Goal: Task Accomplishment & Management: Manage account settings

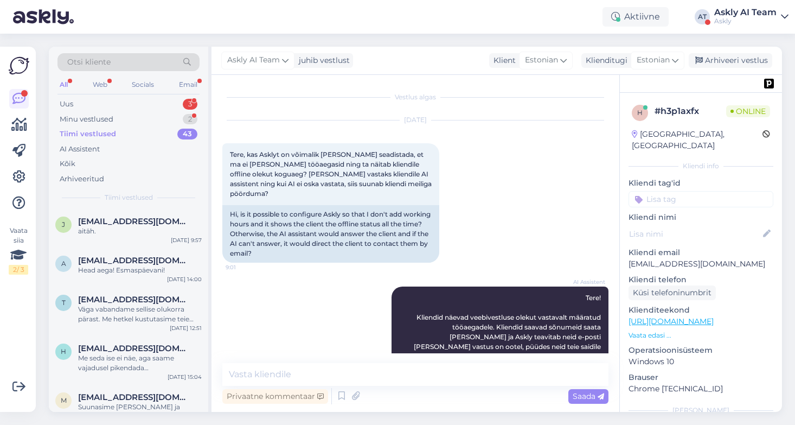
scroll to position [824, 0]
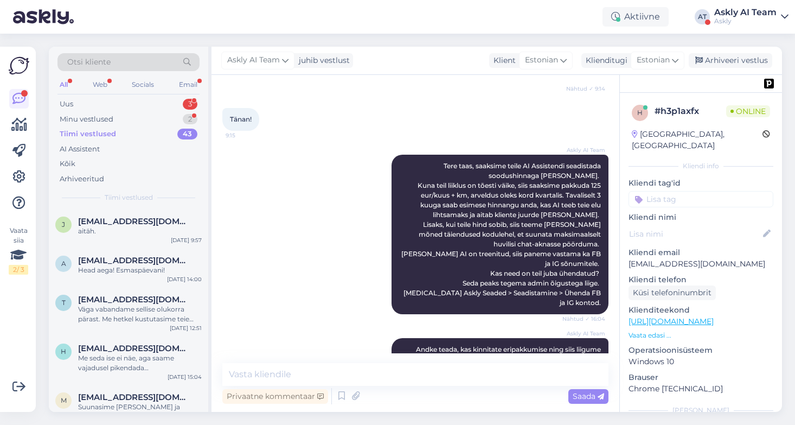
click at [728, 20] on div "Askly" at bounding box center [745, 21] width 62 height 9
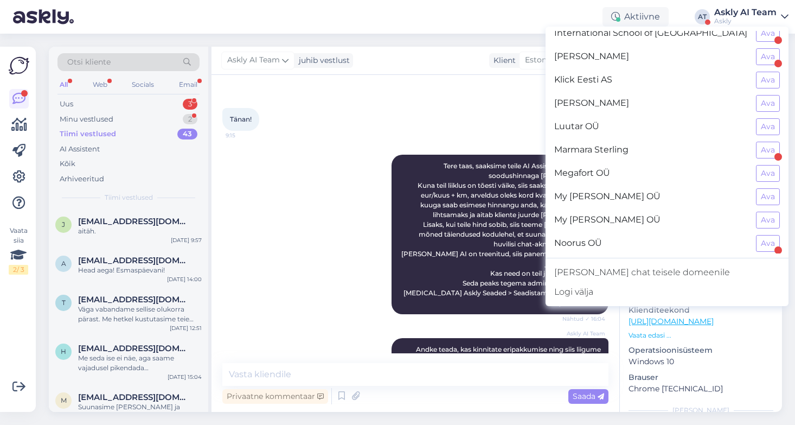
scroll to position [502, 0]
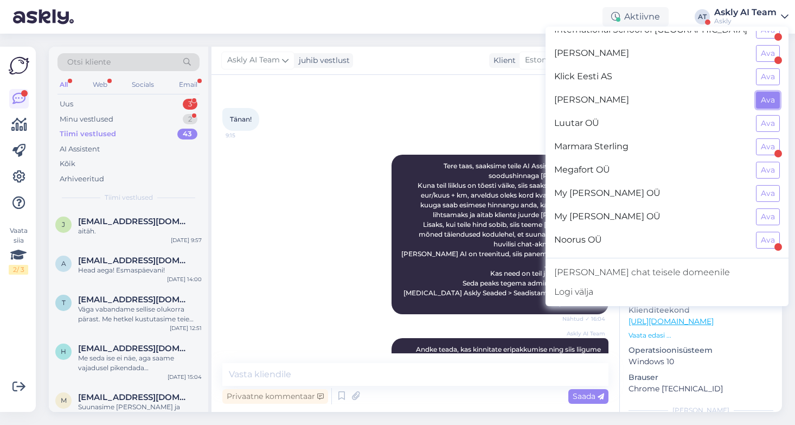
click at [775, 95] on button "Ava" at bounding box center [768, 100] width 24 height 17
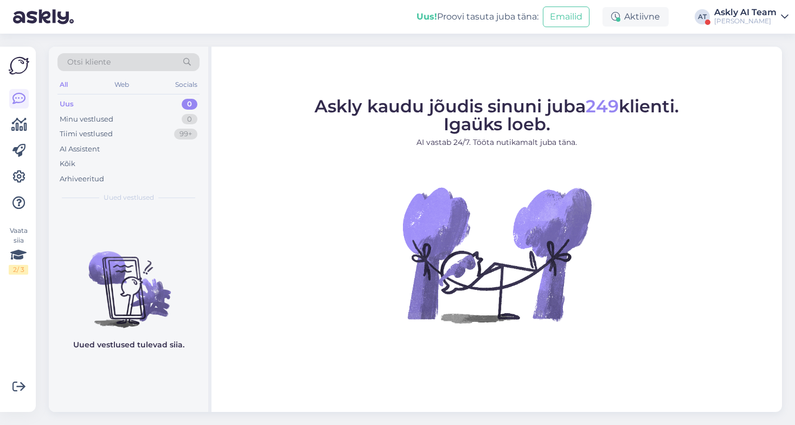
click at [733, 16] on div "Askly AI Team" at bounding box center [745, 12] width 62 height 9
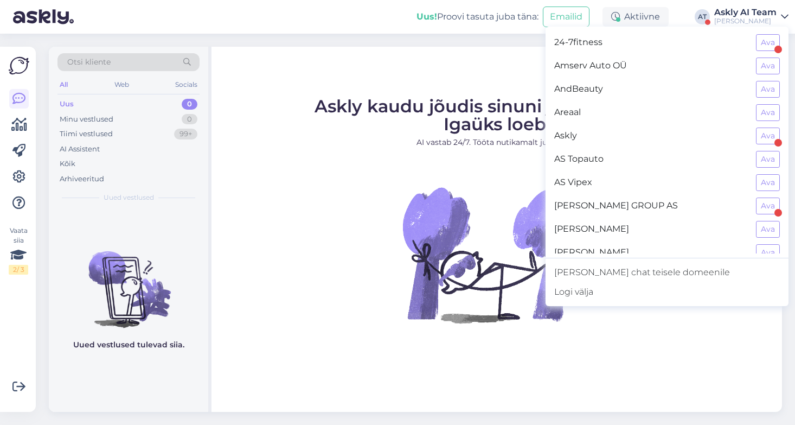
click at [600, 381] on div "Askly kaudu jõudis sinuni juba 249 klienti. Igaüks loeb. AI vastab 24/7. Tööta …" at bounding box center [496, 229] width 570 height 365
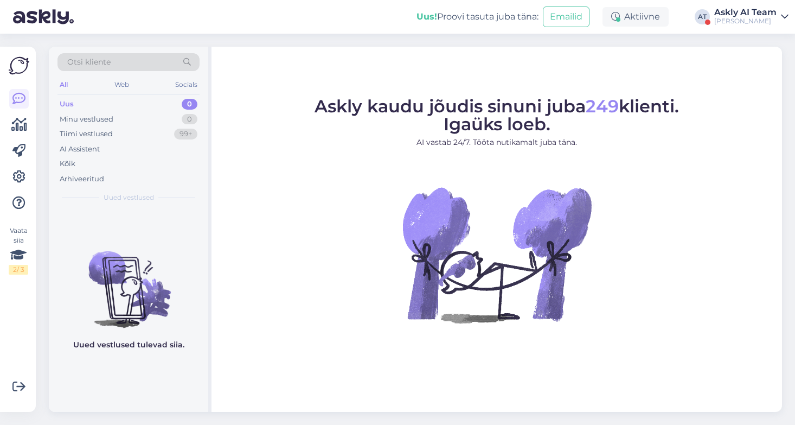
click at [717, 20] on div "Lintgen OÜ" at bounding box center [745, 21] width 62 height 9
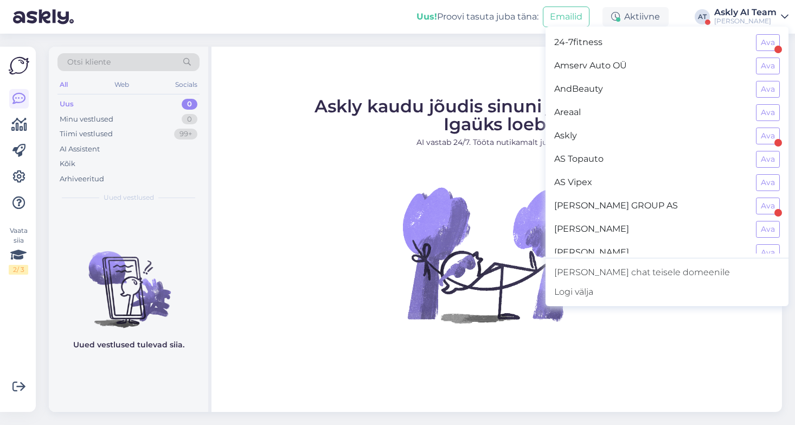
click at [601, 370] on div "Askly kaudu jõudis sinuni juba 249 klienti. Igaüks loeb. AI vastab 24/7. Tööta …" at bounding box center [496, 229] width 570 height 365
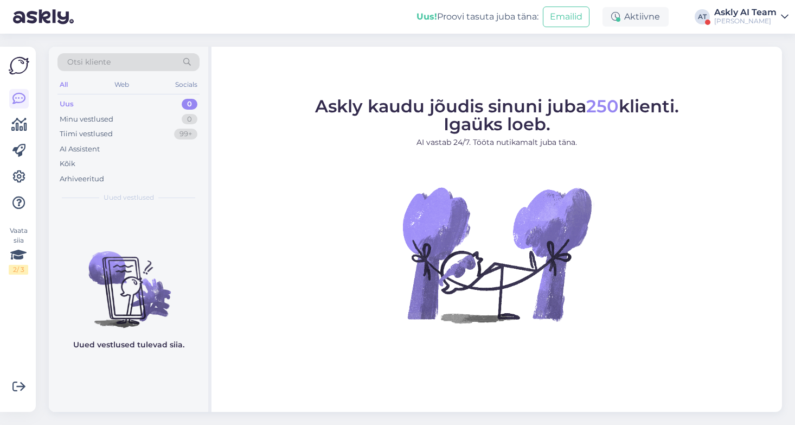
click at [740, 14] on div "Askly AI Team" at bounding box center [745, 12] width 62 height 9
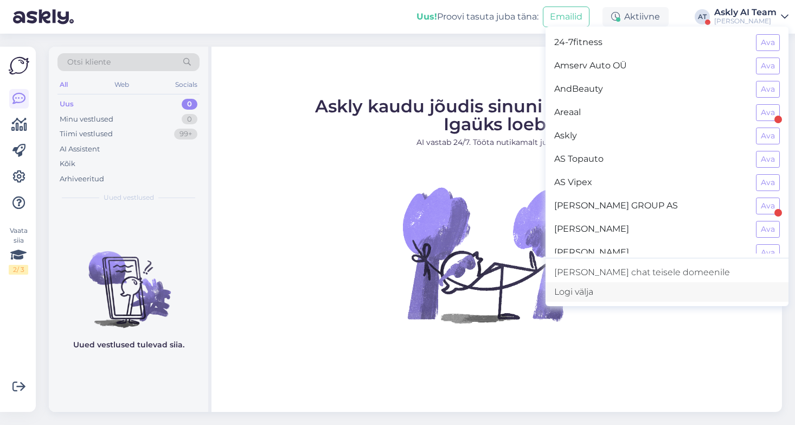
click at [646, 288] on div "Logi välja" at bounding box center [666, 292] width 243 height 20
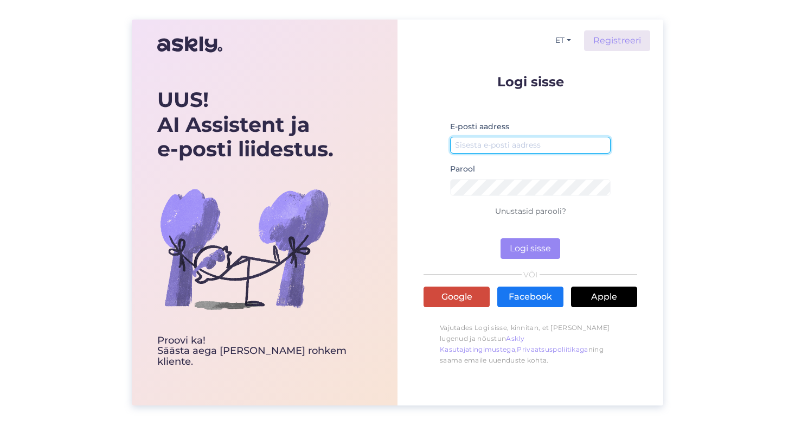
type input "ai@askly.me"
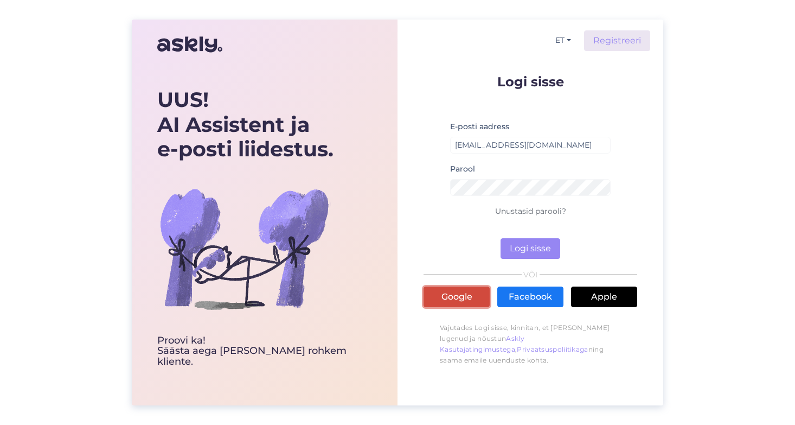
click at [463, 300] on link "Google" at bounding box center [456, 296] width 66 height 21
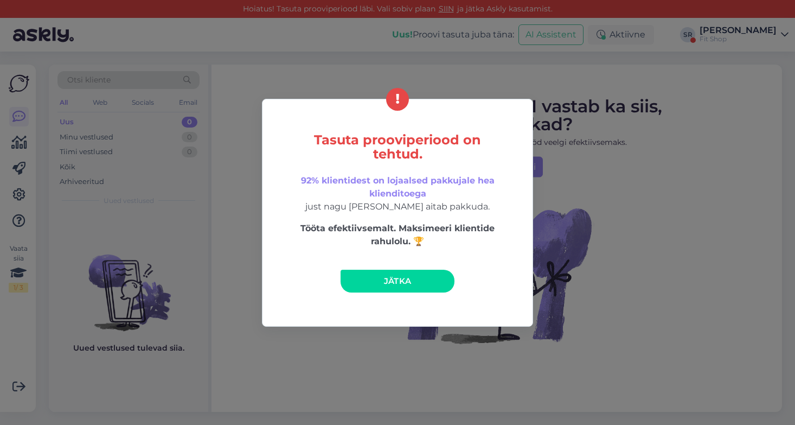
click at [397, 290] on link "Jätka" at bounding box center [398, 280] width 114 height 23
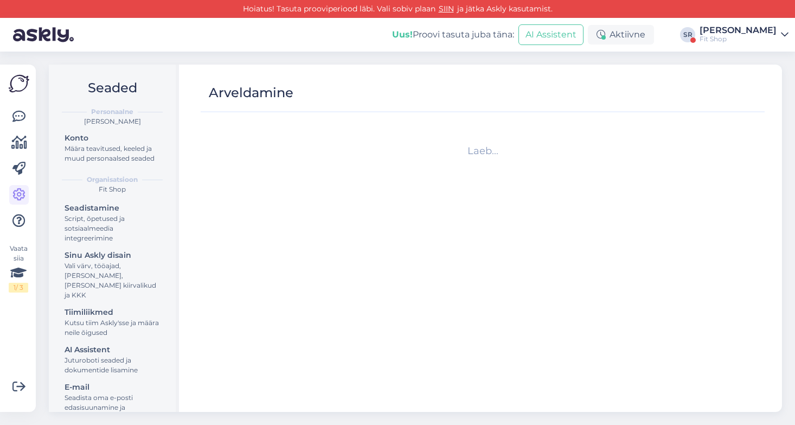
click at [724, 32] on div "[PERSON_NAME]" at bounding box center [737, 30] width 77 height 9
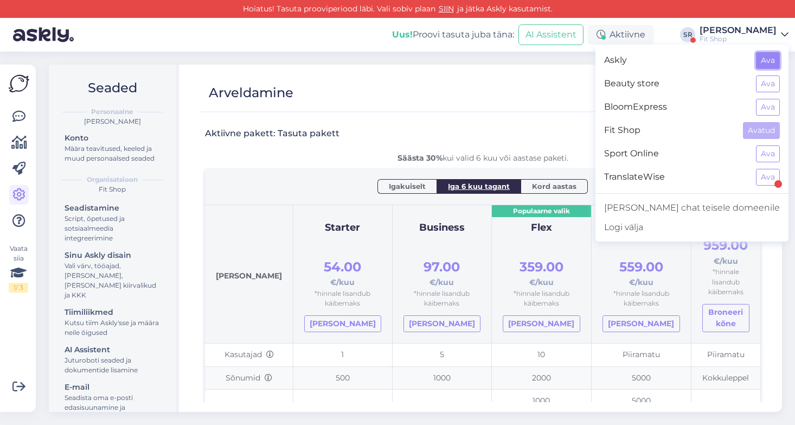
click at [772, 63] on button "Ava" at bounding box center [768, 60] width 24 height 17
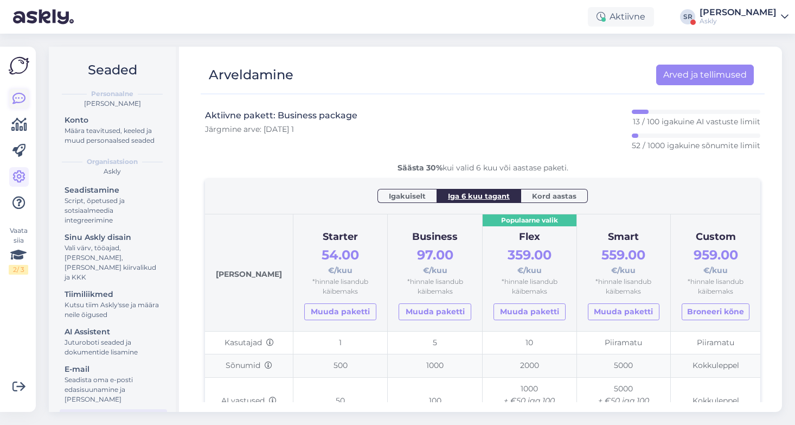
click at [17, 104] on icon at bounding box center [18, 98] width 13 height 13
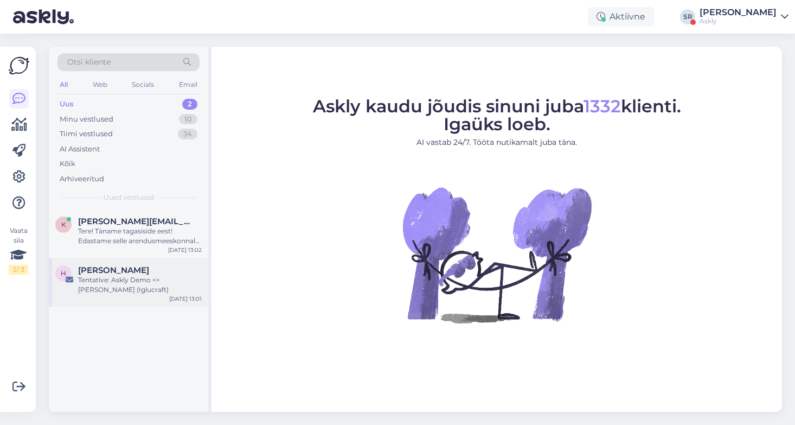
click at [144, 279] on div "Tentative: Askly Demo <> Mark Metsla (Iglucraft)" at bounding box center [140, 285] width 124 height 20
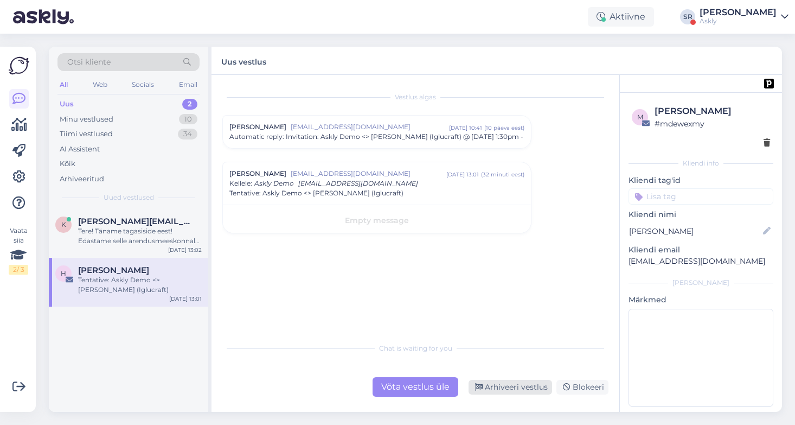
click at [513, 388] on div "Arhiveeri vestlus" at bounding box center [510, 387] width 84 height 15
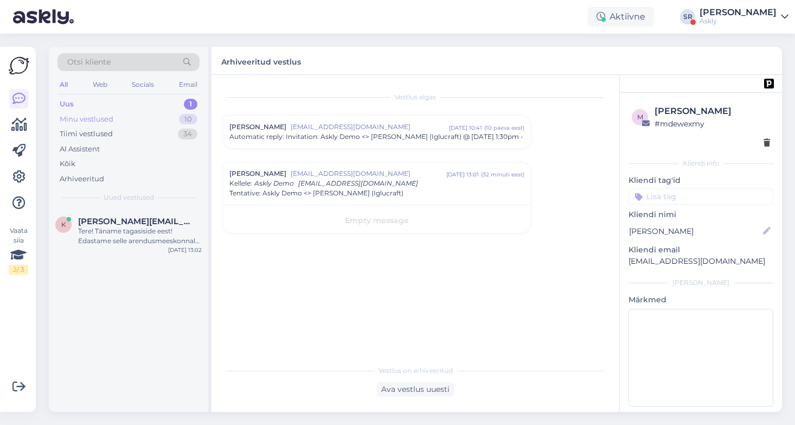
click at [105, 113] on div "Minu vestlused 10" at bounding box center [128, 119] width 142 height 15
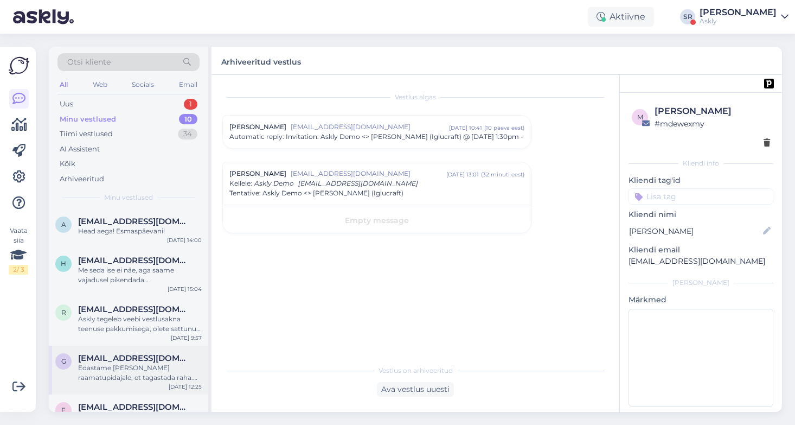
click at [140, 364] on div "Edastame selle palve raamatupidajale, et tagastada raha. Ärge muretsege, saame …" at bounding box center [140, 373] width 124 height 20
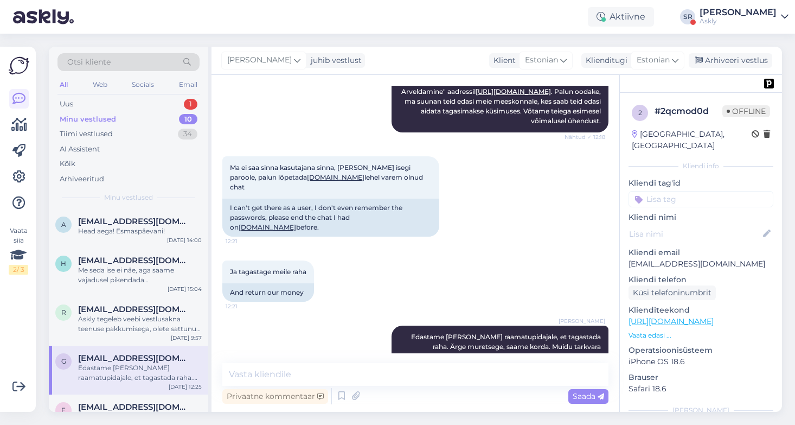
scroll to position [213, 0]
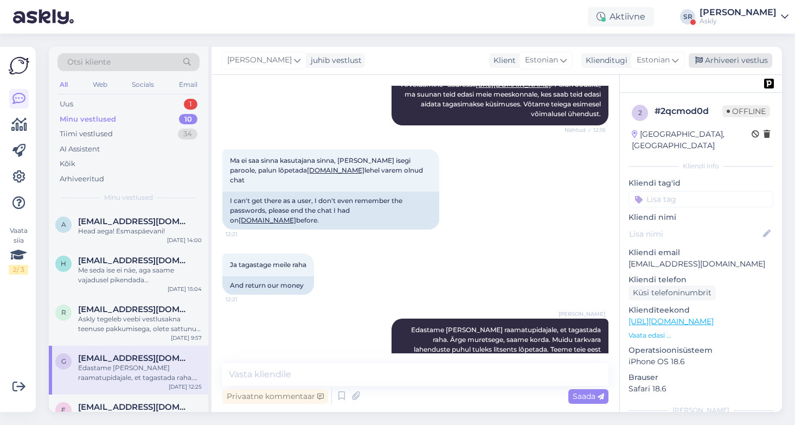
click at [736, 60] on div "Arhiveeri vestlus" at bounding box center [731, 60] width 84 height 15
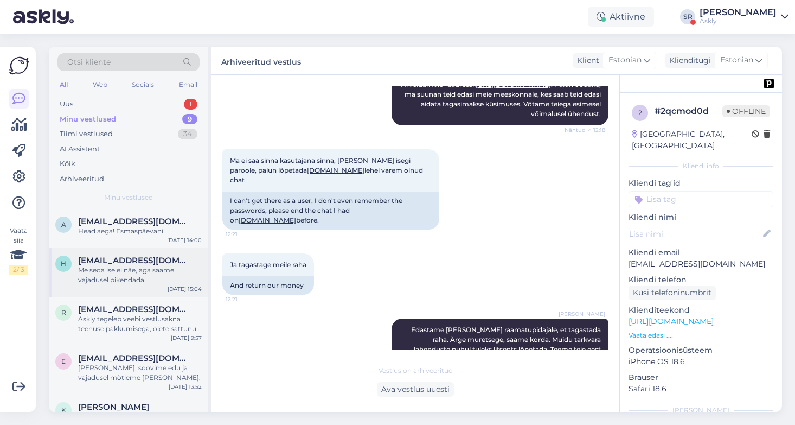
click at [125, 272] on div "Me seda ise ei näe, aga saame vajadusel pikendada küll. Kas teil Askly tarkvara…" at bounding box center [140, 275] width 124 height 20
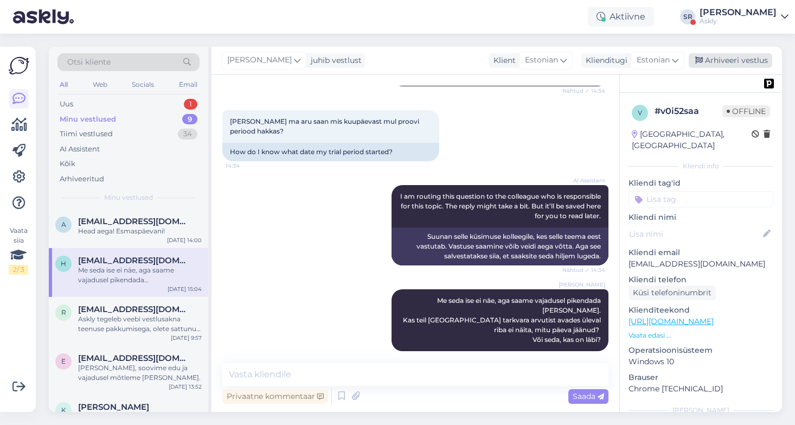
click at [746, 60] on div "Arhiveeri vestlus" at bounding box center [731, 60] width 84 height 15
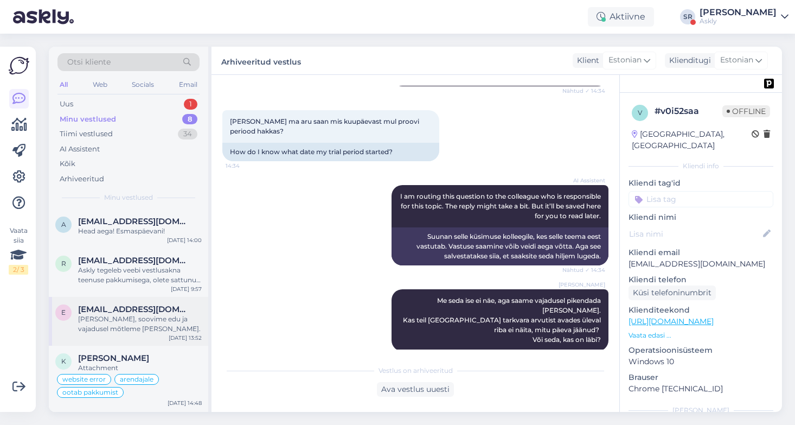
click at [111, 323] on div "Palun, soovime edu ja vajadusel mõtleme kaasa." at bounding box center [140, 324] width 124 height 20
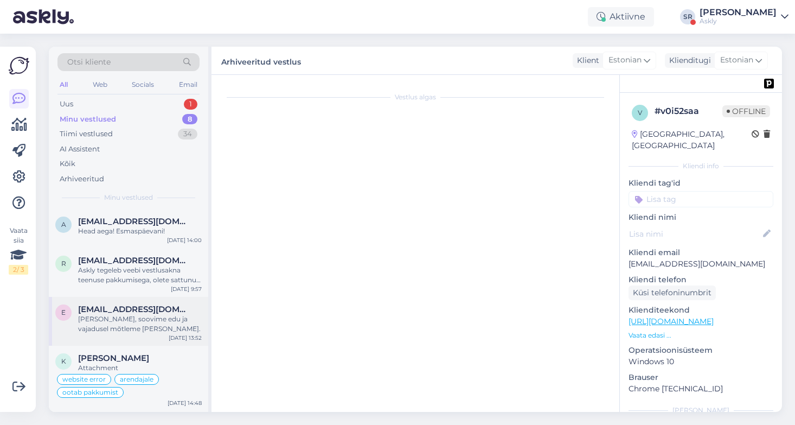
scroll to position [470, 0]
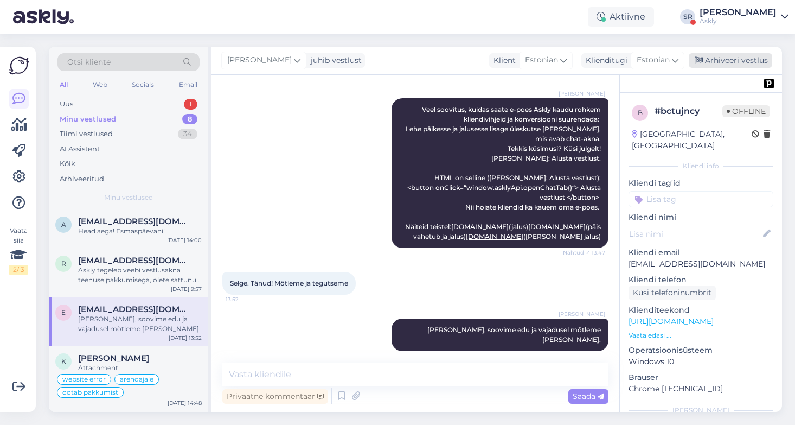
click at [740, 60] on div "Arhiveeri vestlus" at bounding box center [731, 60] width 84 height 15
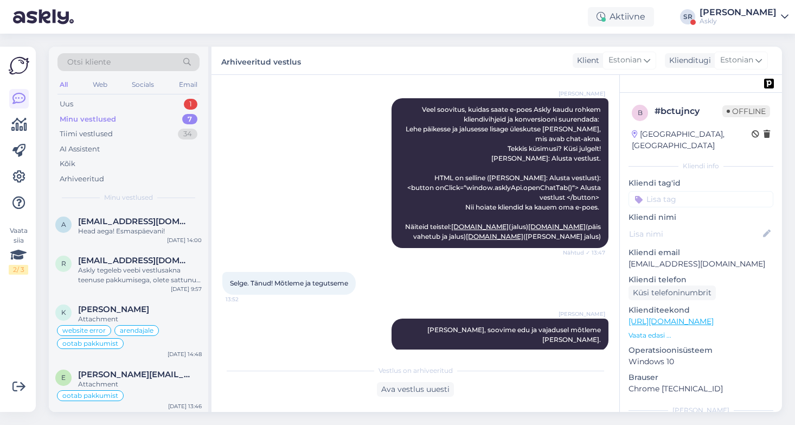
click at [256, 212] on div "Sandra Roosna Veel soovitus, kuidas saate e-poes Askly kaudu rohkem kliendivihj…" at bounding box center [415, 173] width 386 height 174
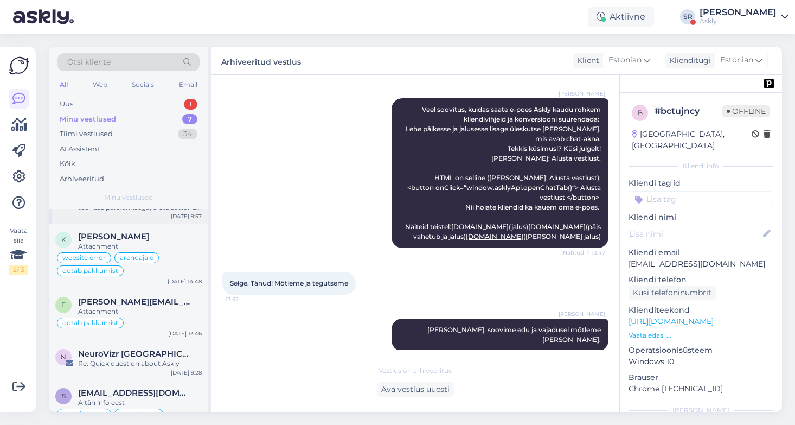
scroll to position [82, 0]
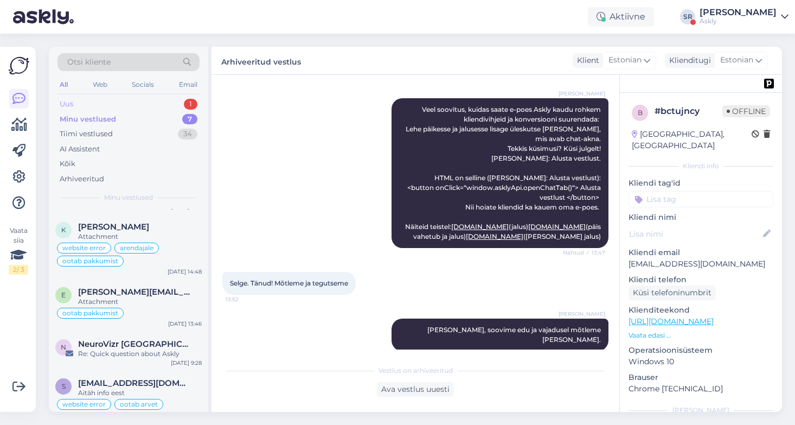
click at [70, 104] on div "Uus" at bounding box center [67, 104] width 14 height 11
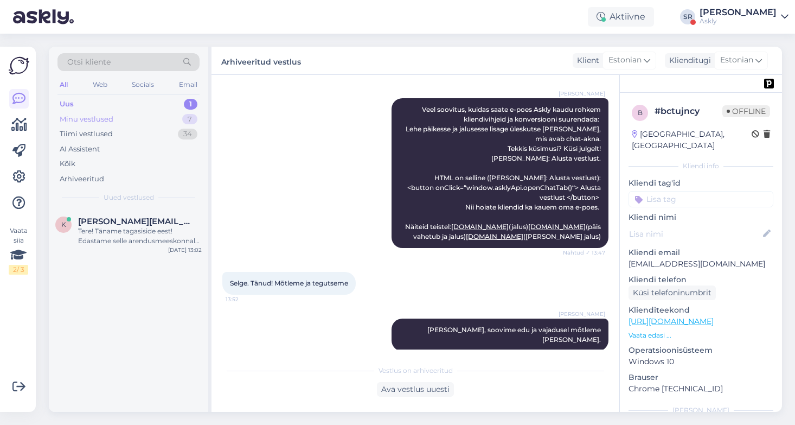
click at [81, 119] on div "Minu vestlused" at bounding box center [87, 119] width 54 height 11
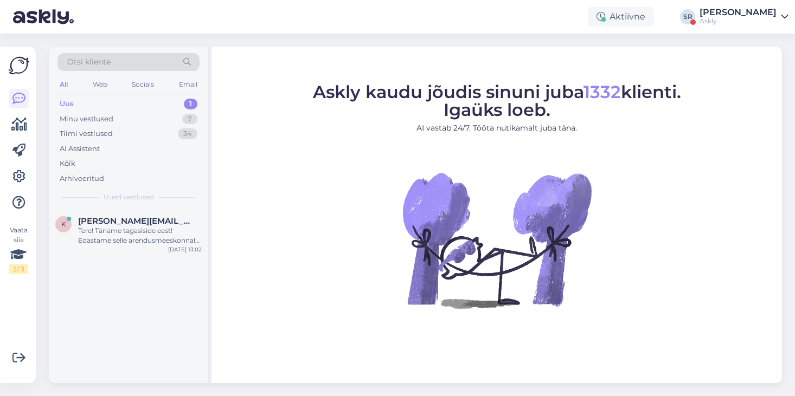
click at [406, 110] on figcaption "Askly kaudu jõudis sinuni juba 1332 klienti. Igaüks loeb. AI vastab 24/7. Tööta…" at bounding box center [497, 113] width 368 height 59
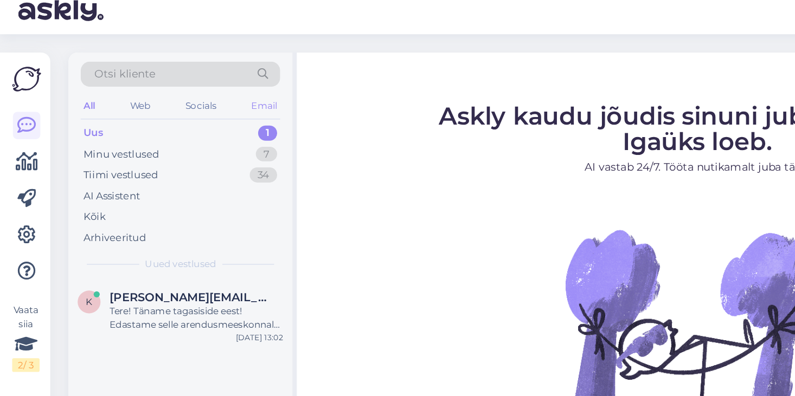
click at [191, 84] on div "Email" at bounding box center [188, 85] width 23 height 14
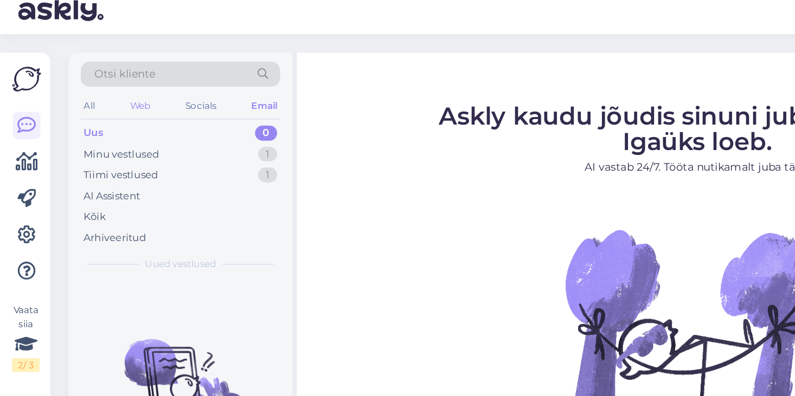
click at [99, 86] on div "Web" at bounding box center [100, 85] width 19 height 14
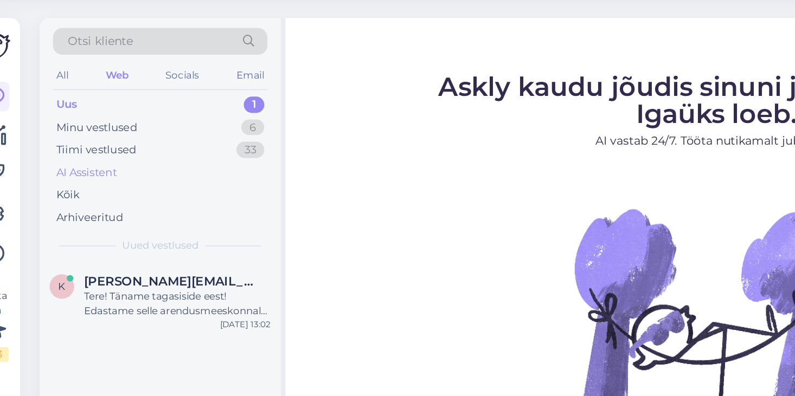
click at [75, 146] on div "AI Assistent" at bounding box center [80, 149] width 40 height 11
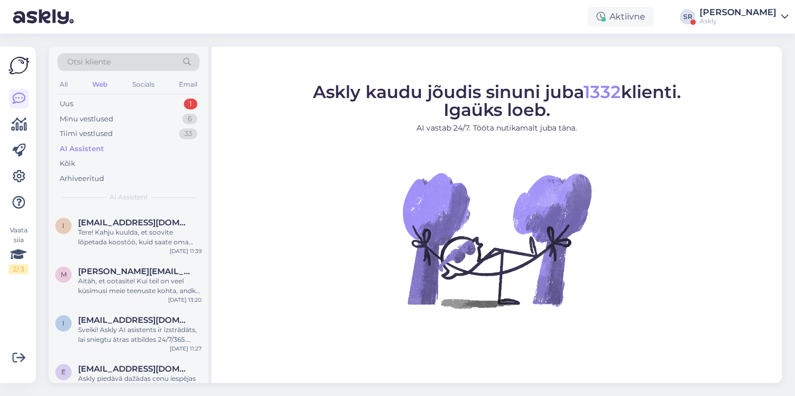
scroll to position [502, 0]
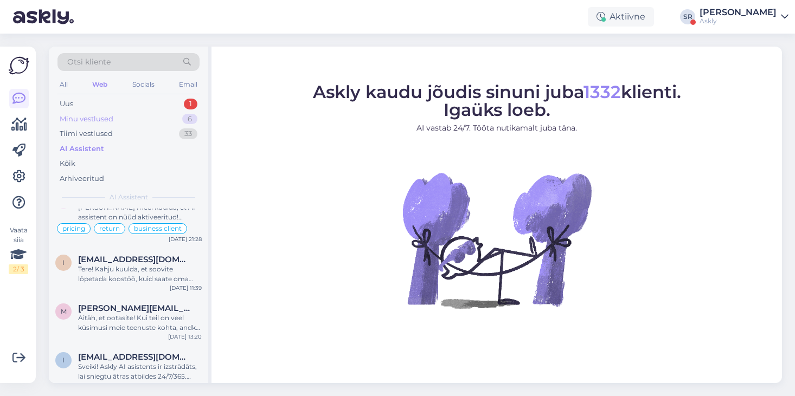
click at [89, 121] on div "Minu vestlused" at bounding box center [87, 119] width 54 height 11
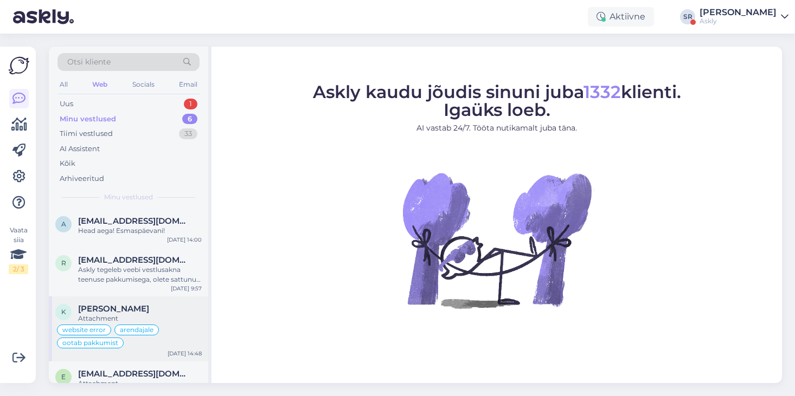
click at [175, 306] on div "[PERSON_NAME]" at bounding box center [140, 309] width 124 height 10
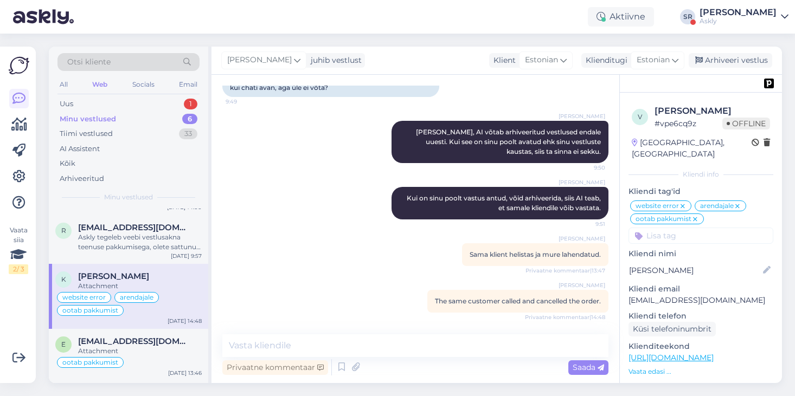
scroll to position [36, 0]
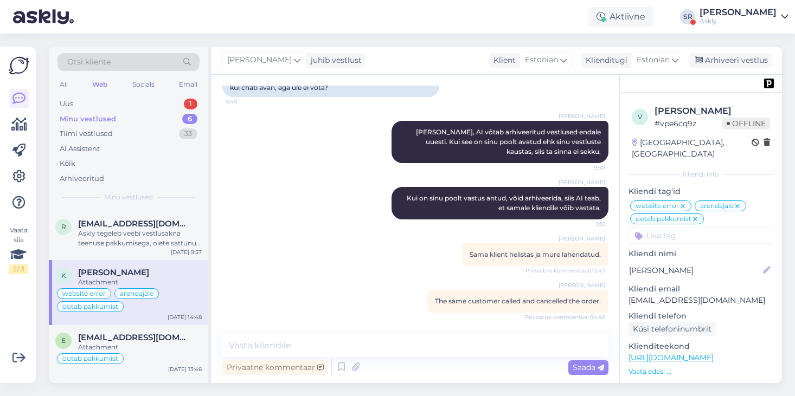
click at [443, 243] on div "Vestlus algas Oct 29 2024 Tere! 10:53 Seal! AI Assistent Hello! How can we help…" at bounding box center [420, 205] width 396 height 239
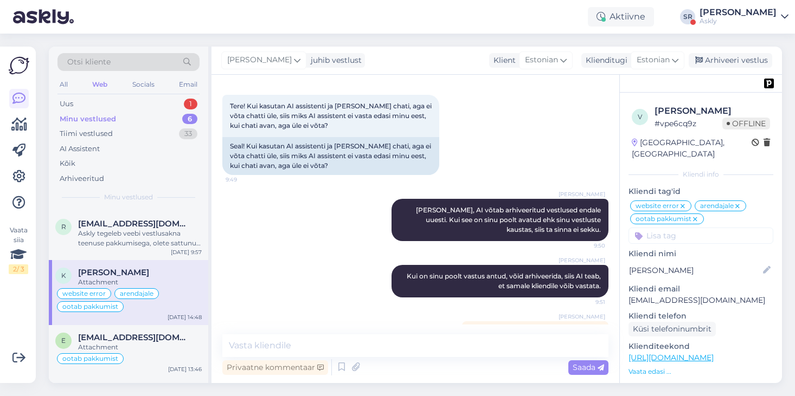
scroll to position [3707, 0]
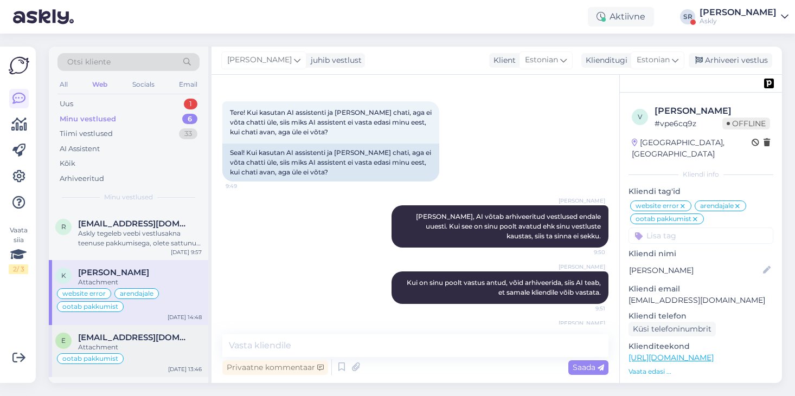
click at [136, 342] on span "eric.de.boer@hifined.nl" at bounding box center [134, 338] width 113 height 10
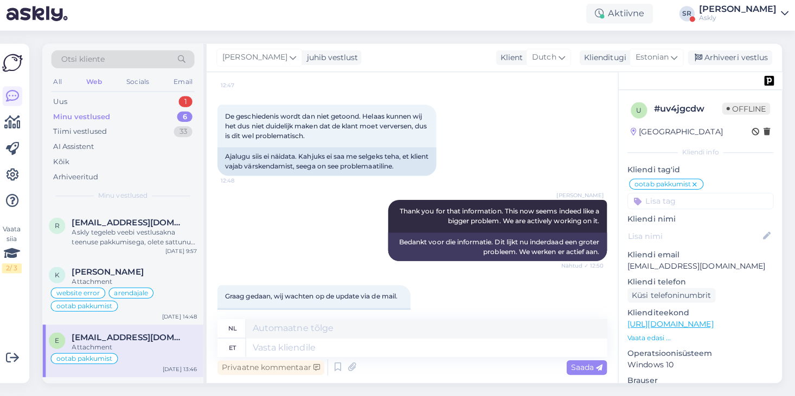
scroll to position [0, 0]
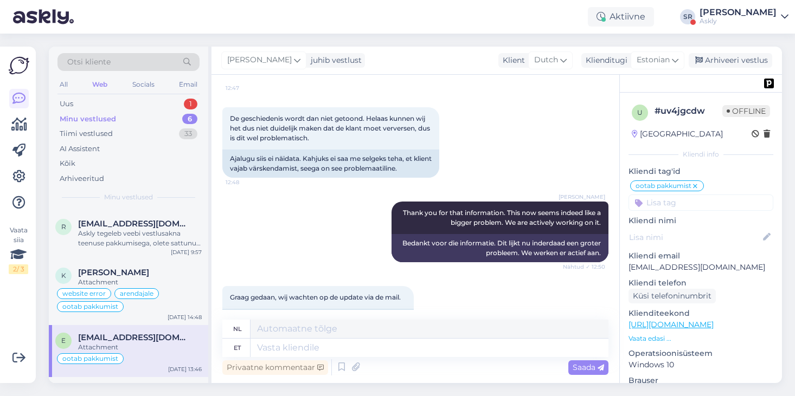
click at [681, 204] on input at bounding box center [700, 203] width 145 height 16
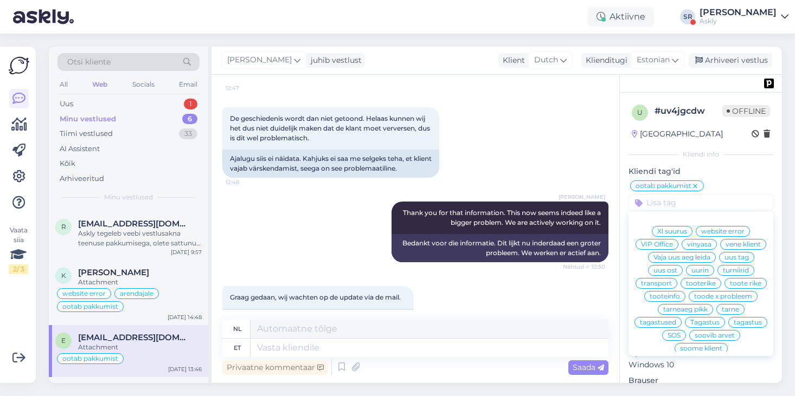
click at [594, 171] on div "De geschiedenis wordt dan niet getoond. Helaas kunnen wij het dus niet duidelij…" at bounding box center [415, 142] width 386 height 94
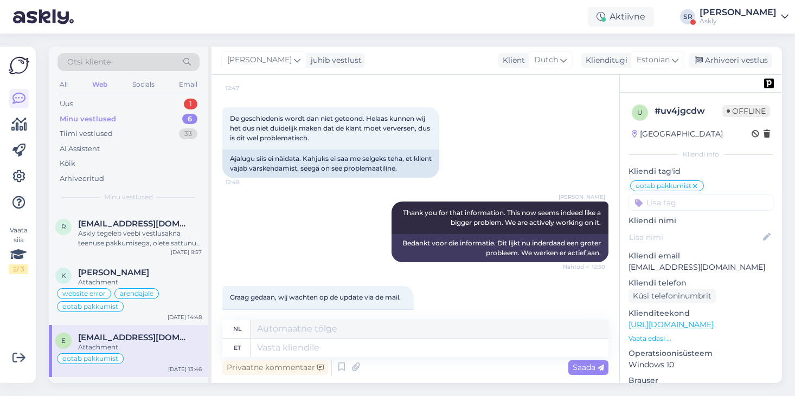
click at [148, 61] on div "Otsi kliente" at bounding box center [128, 62] width 142 height 18
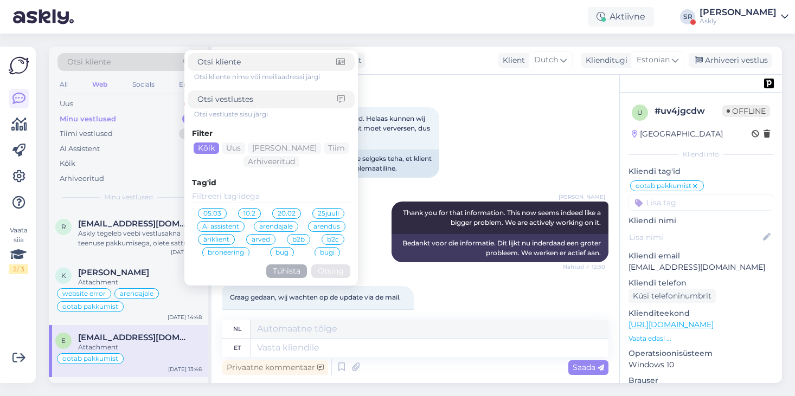
click at [226, 197] on input at bounding box center [271, 197] width 158 height 12
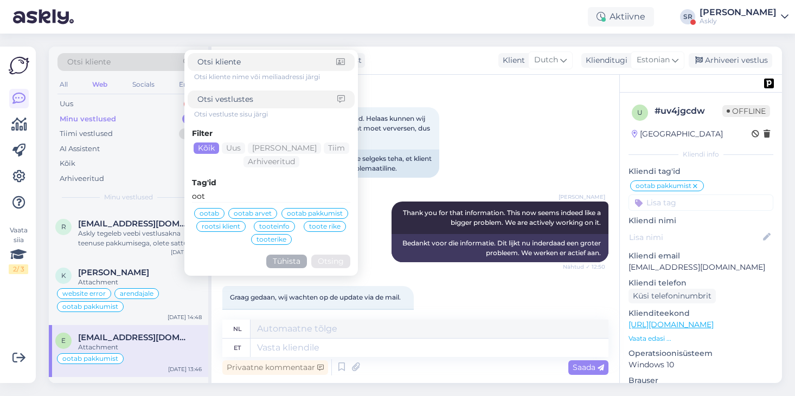
type input "oot"
click at [296, 211] on span "ootab pakkumist" at bounding box center [315, 213] width 56 height 7
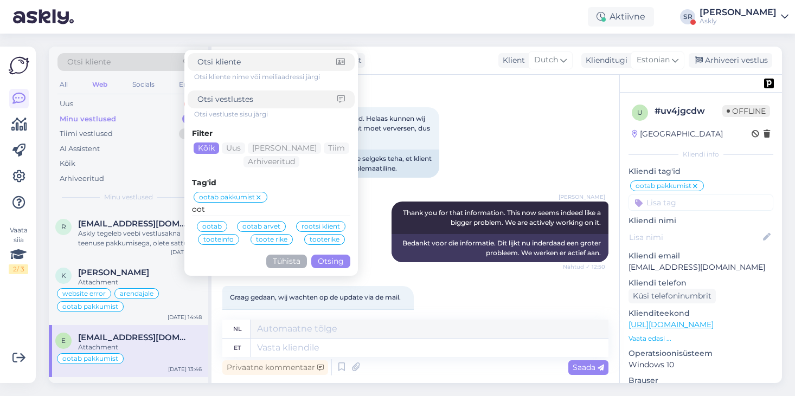
click at [336, 264] on button "Otsing" at bounding box center [330, 262] width 39 height 14
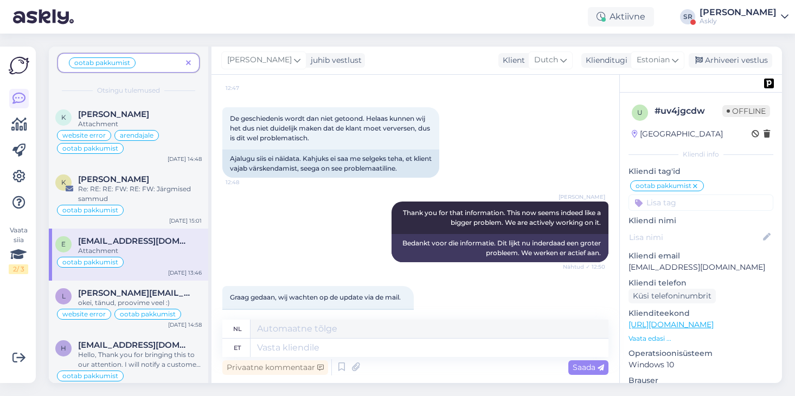
click at [696, 185] on icon at bounding box center [695, 186] width 7 height 9
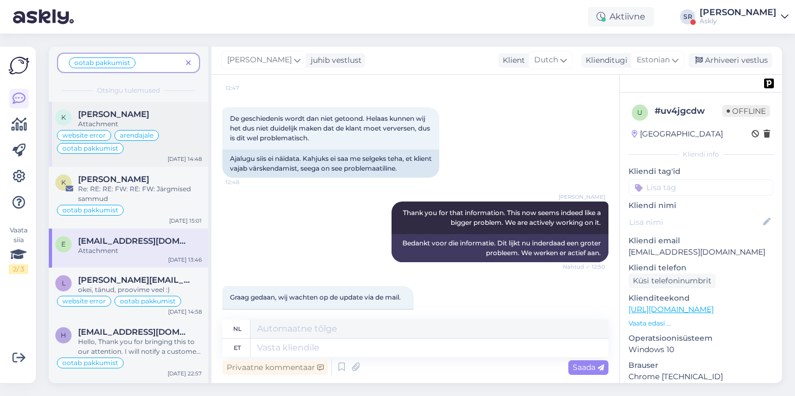
click at [173, 113] on div "Kairi Aadli" at bounding box center [140, 115] width 124 height 10
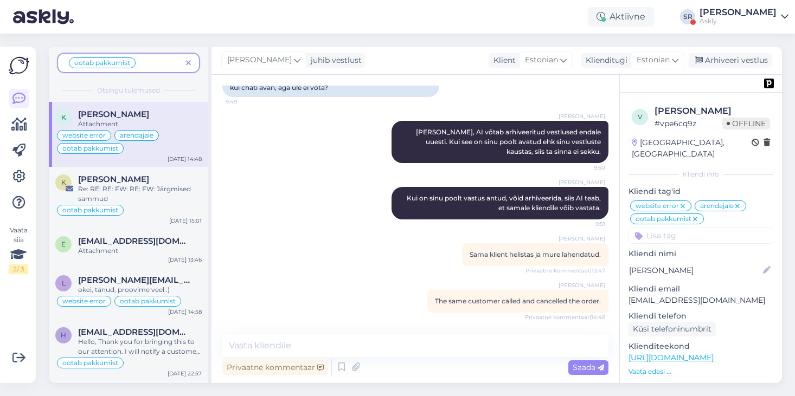
scroll to position [3811, 0]
click at [651, 367] on p "Vaata edasi ..." at bounding box center [700, 372] width 145 height 10
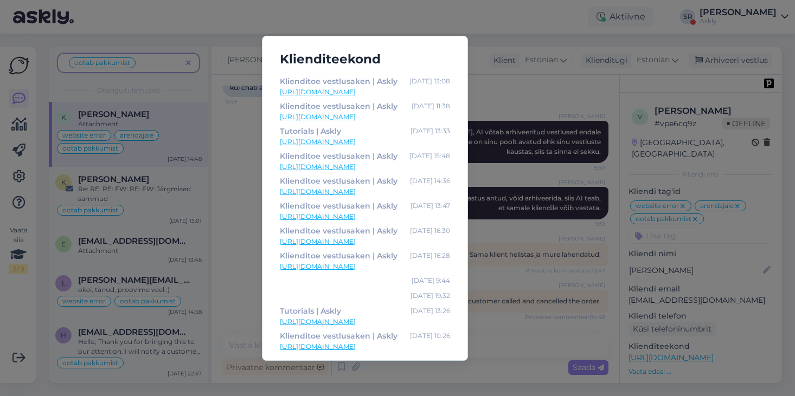
scroll to position [301, 0]
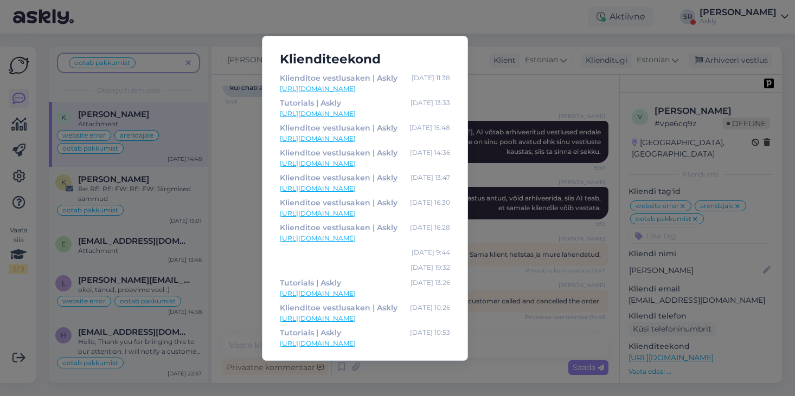
click at [530, 92] on div "Klienditeekond Chat support tool for e-commerce growth | Askly Sep 2 10:52 http…" at bounding box center [397, 198] width 795 height 396
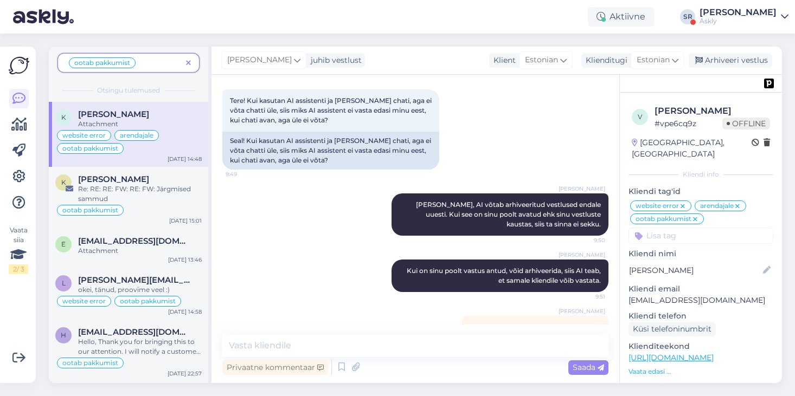
scroll to position [3717, 0]
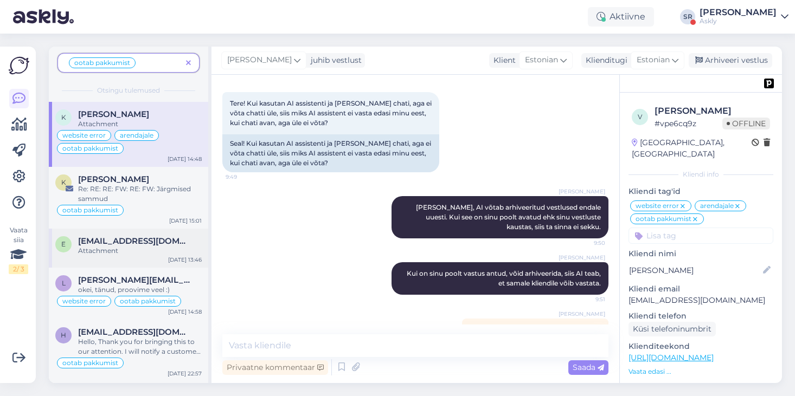
click at [168, 249] on div "Attachment" at bounding box center [140, 251] width 124 height 10
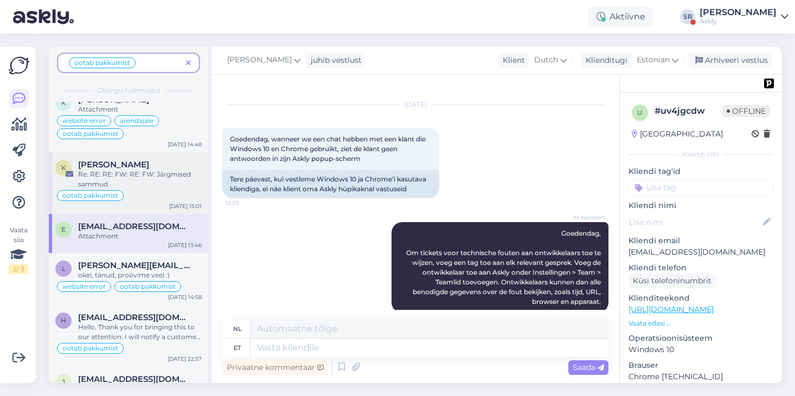
scroll to position [0, 0]
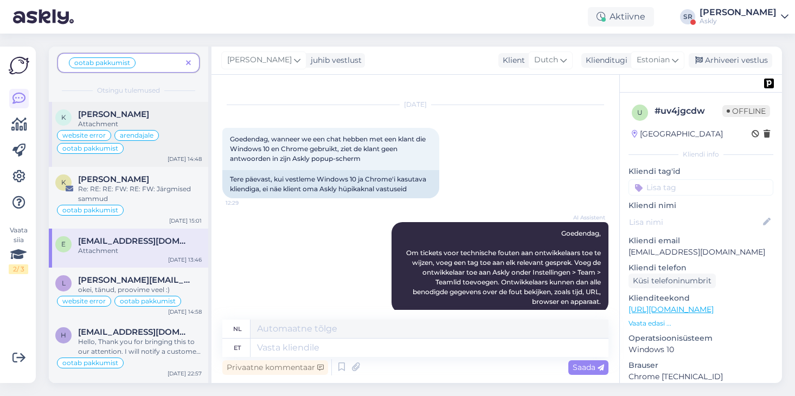
click at [178, 126] on div "Attachment" at bounding box center [140, 124] width 124 height 10
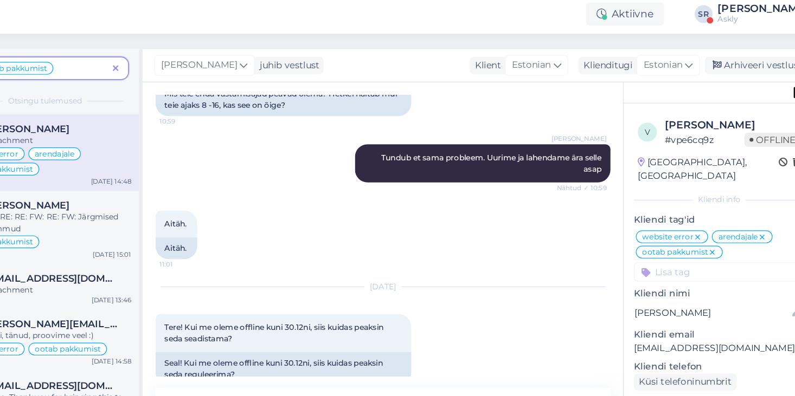
scroll to position [578, 0]
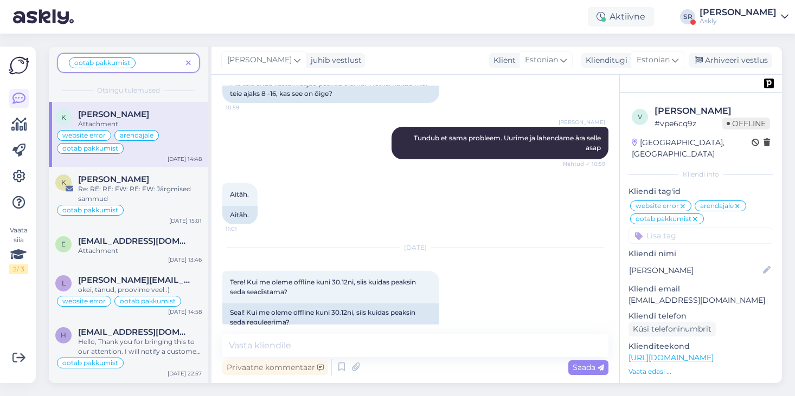
click at [188, 55] on div "ootab pakkumist" at bounding box center [128, 63] width 142 height 20
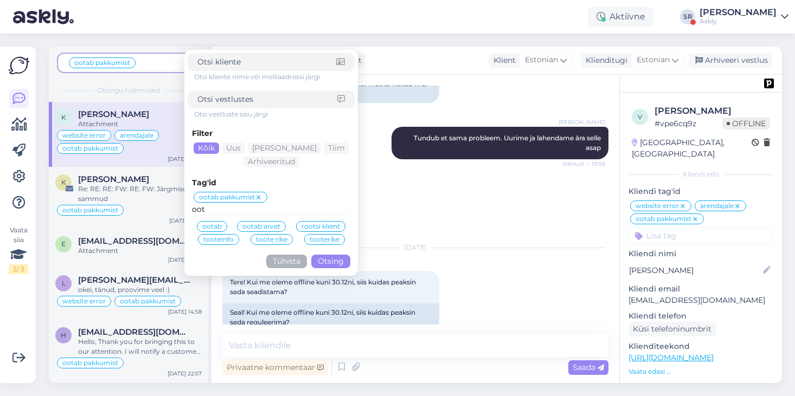
click at [153, 75] on div "ootab pakkumist Otsi kliente nime või meiliaadressi järgi Otsi vestluste sisu j…" at bounding box center [128, 66] width 142 height 26
click at [180, 59] on span "ootab pakkumist" at bounding box center [124, 62] width 114 height 13
click at [162, 65] on span "ootab pakkumist" at bounding box center [124, 62] width 114 height 13
click at [346, 31] on div "Aktiivne SR Sandra Roosna Askly" at bounding box center [397, 17] width 795 height 34
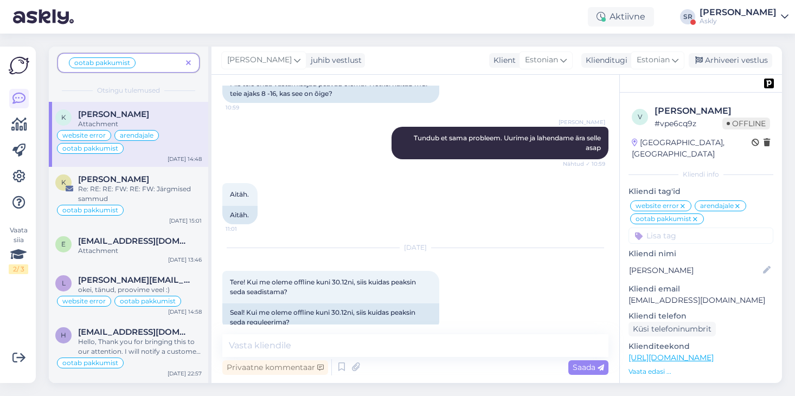
click at [190, 60] on icon at bounding box center [188, 64] width 5 height 8
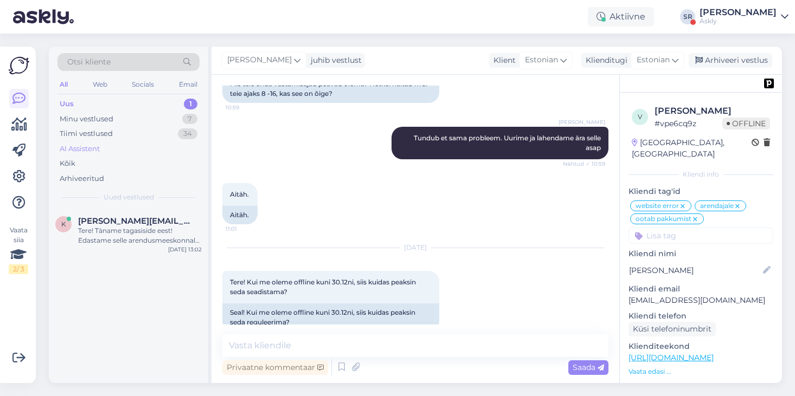
click at [103, 145] on div "AI Assistent" at bounding box center [128, 149] width 142 height 15
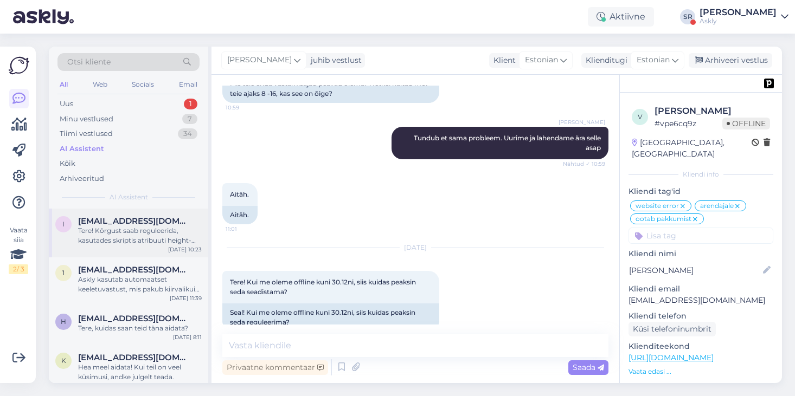
click at [146, 228] on div "Tere! Kõrgust saab reguleerida, kasutades skriptis atribuuti height-offset: <sc…" at bounding box center [140, 236] width 124 height 20
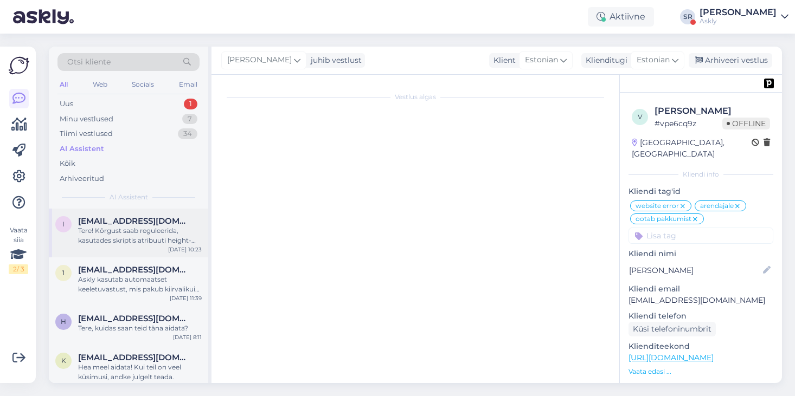
scroll to position [0, 0]
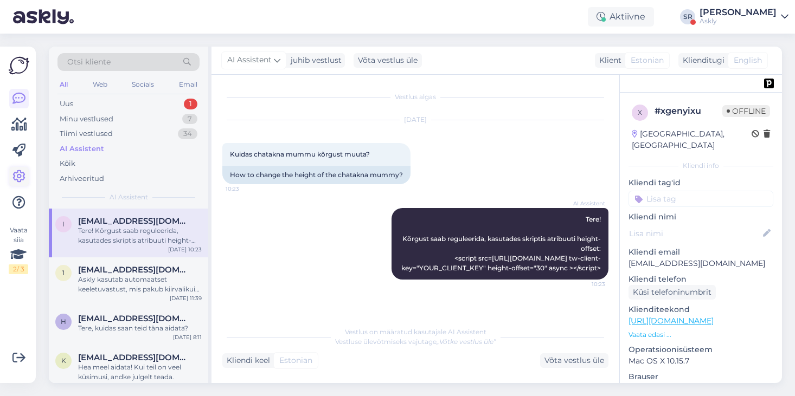
click at [17, 181] on icon at bounding box center [18, 176] width 13 height 13
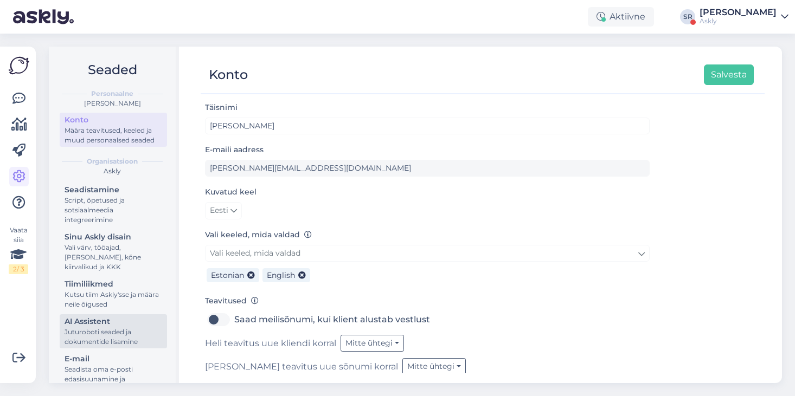
click at [114, 344] on div "Juturoboti seaded ja dokumentide lisamine" at bounding box center [114, 338] width 98 height 20
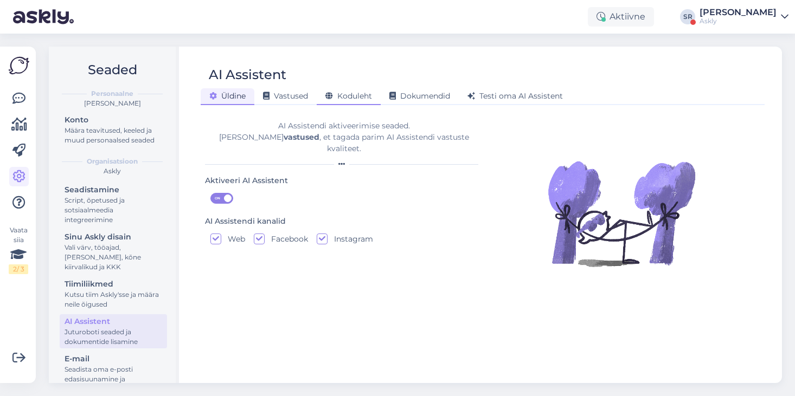
click at [349, 96] on span "Koduleht" at bounding box center [348, 96] width 47 height 10
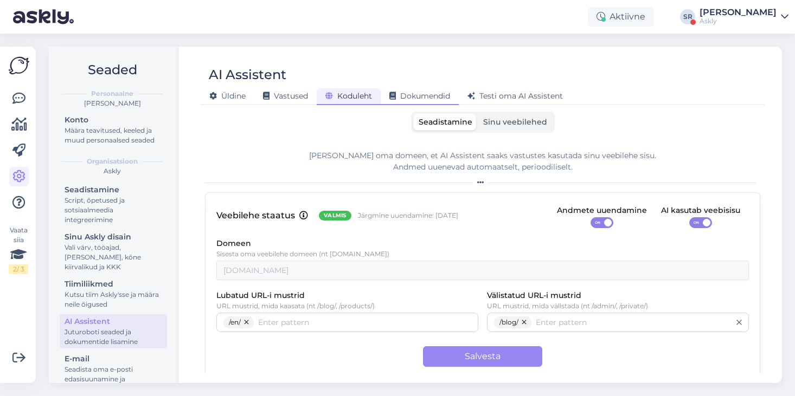
click at [414, 99] on span "Dokumendid" at bounding box center [419, 96] width 61 height 10
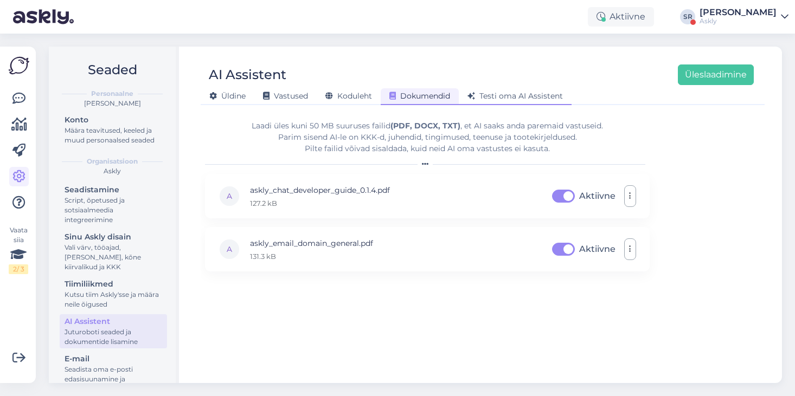
click at [527, 97] on span "Testi oma AI Assistent" at bounding box center [514, 96] width 95 height 10
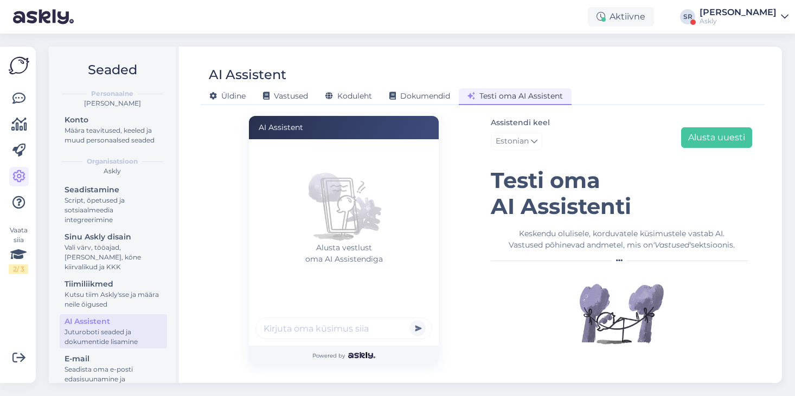
click at [286, 328] on input "text" at bounding box center [343, 329] width 177 height 22
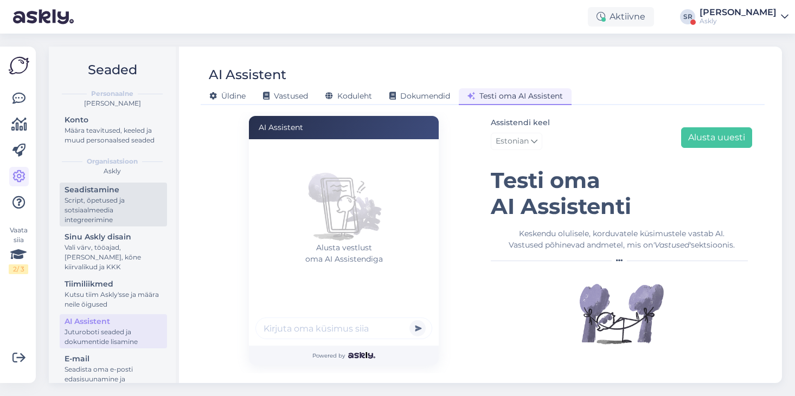
click at [130, 204] on div "Script, õpetused ja sotsiaalmeedia integreerimine" at bounding box center [114, 210] width 98 height 29
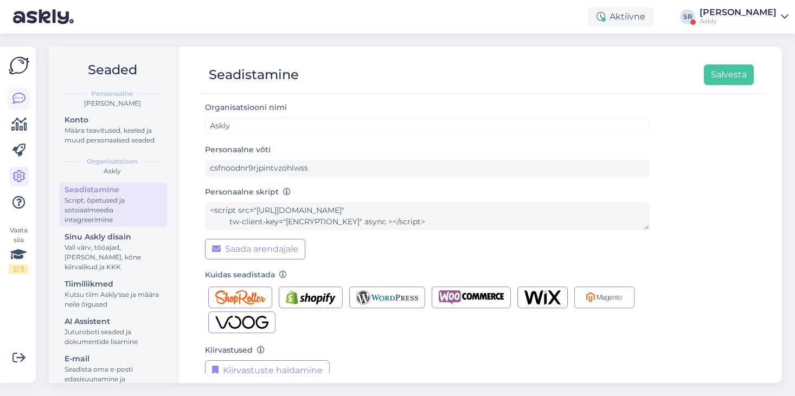
click at [18, 94] on icon at bounding box center [18, 98] width 13 height 13
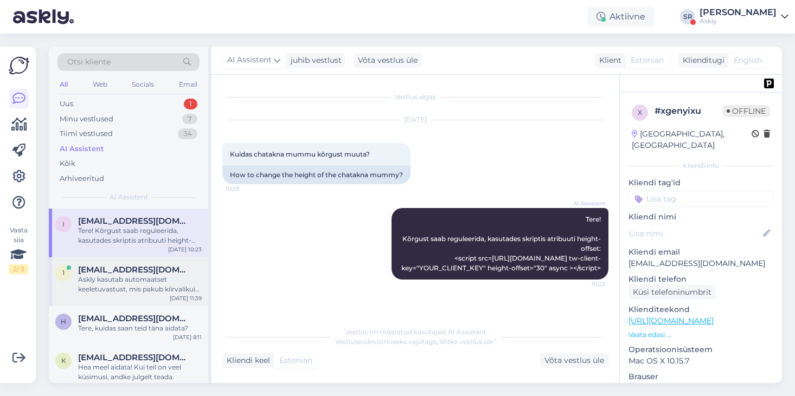
click at [148, 289] on div "Askly kasutab automaatset keeletuvastust, mis pakub kiirvalikuid viies keeles j…" at bounding box center [140, 285] width 124 height 20
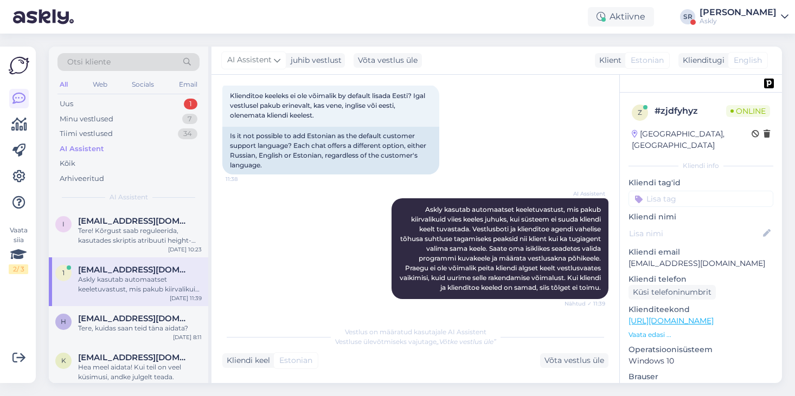
click at [696, 194] on input at bounding box center [700, 199] width 145 height 16
type input "webs"
click at [697, 224] on span "website error" at bounding box center [700, 227] width 43 height 7
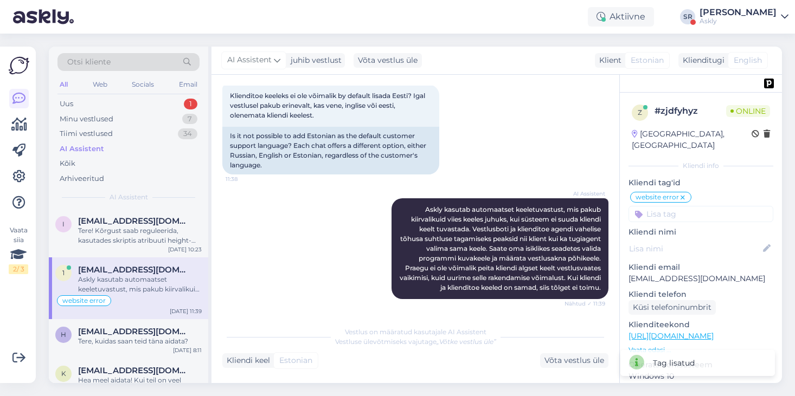
click at [702, 206] on input at bounding box center [700, 214] width 145 height 16
type input "arenda"
click at [699, 238] on div "arendajale" at bounding box center [701, 243] width 44 height 11
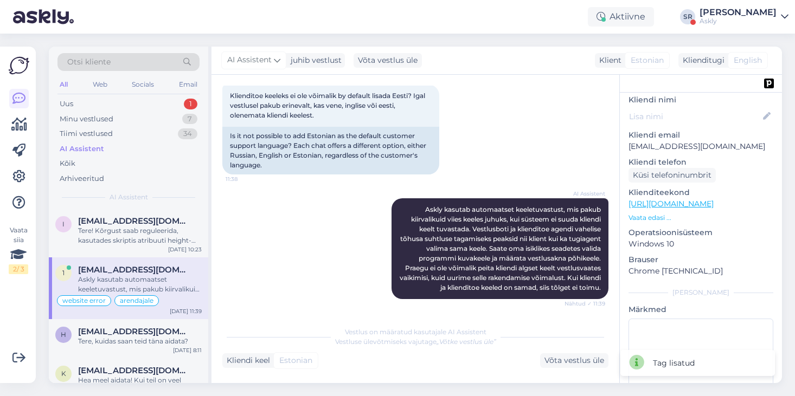
scroll to position [170, 0]
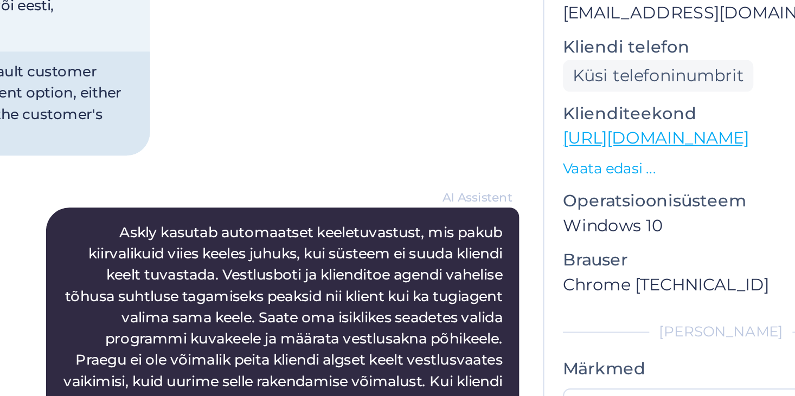
click at [658, 176] on p "Vaata edasi ..." at bounding box center [700, 181] width 145 height 10
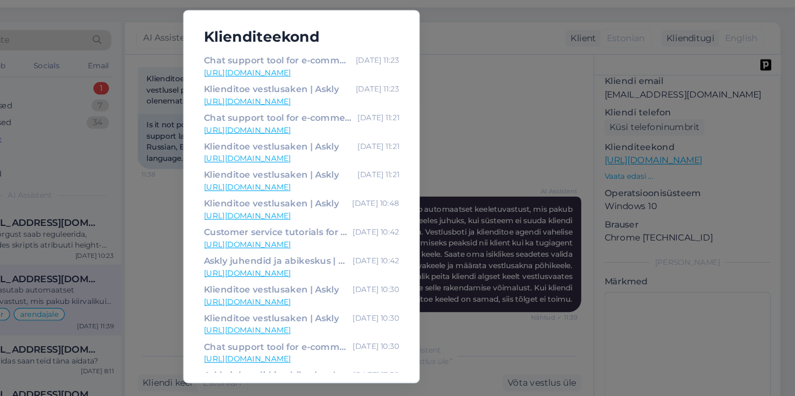
click at [530, 110] on div "Klienditeekond Chat support tool for e-commerce growth | Askly Sep 4 11:23 http…" at bounding box center [397, 198] width 795 height 396
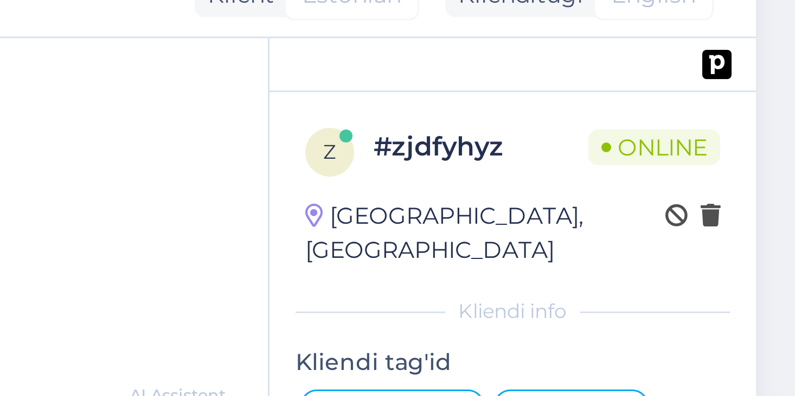
scroll to position [0, 0]
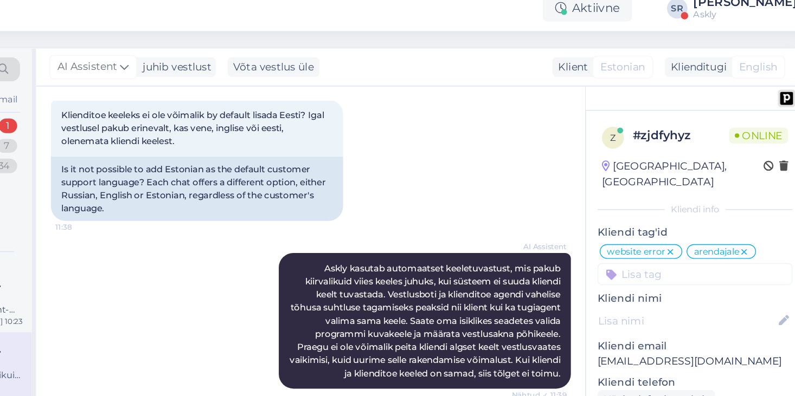
click at [766, 85] on img at bounding box center [769, 84] width 10 height 10
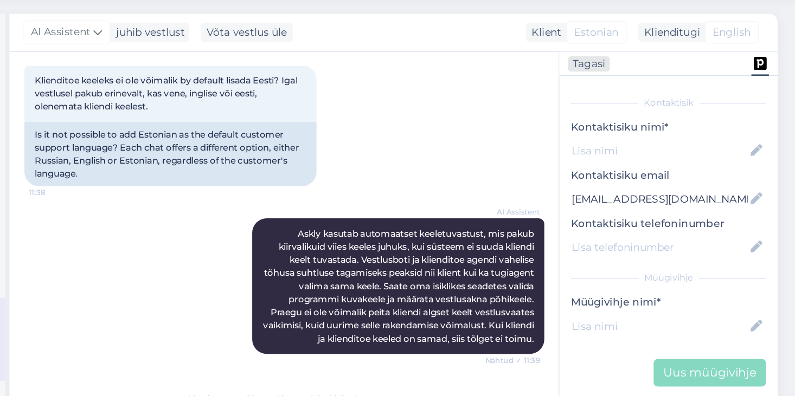
click at [643, 83] on div "Tagasi" at bounding box center [641, 83] width 31 height 11
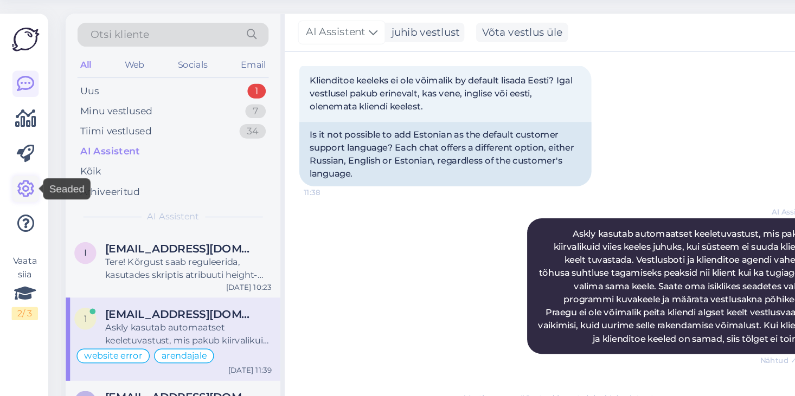
click at [21, 177] on icon at bounding box center [18, 176] width 13 height 13
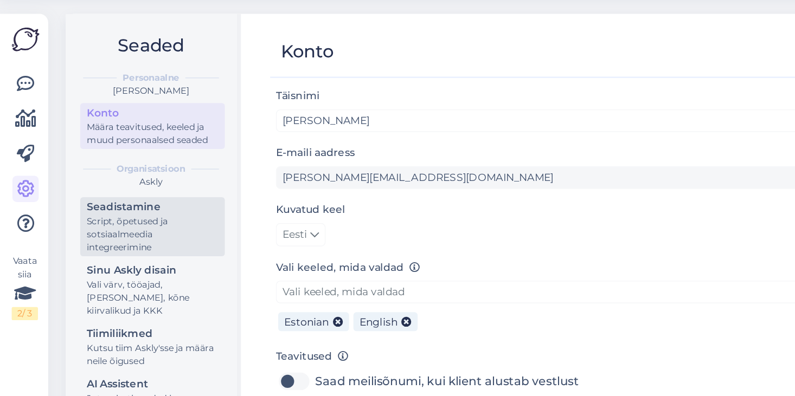
click at [105, 202] on div "Script, õpetused ja sotsiaalmeedia integreerimine" at bounding box center [114, 210] width 98 height 29
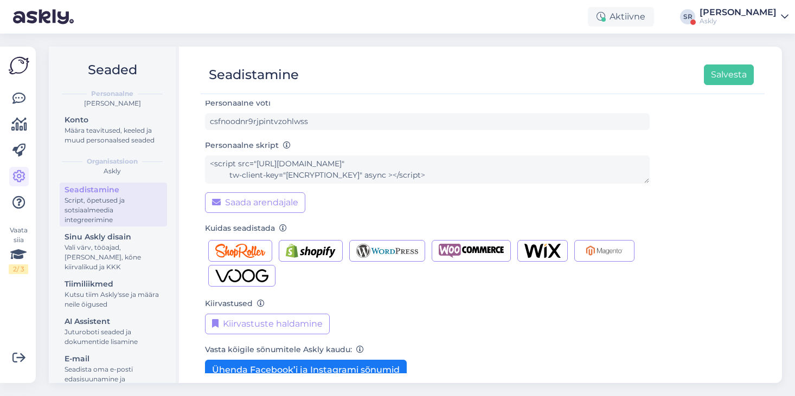
scroll to position [47, 0]
click at [201, 156] on div "Organisatsiooni nimi Askly Personaalne võti csfnoodnr9rjpintvzohlwss Personaaln…" at bounding box center [483, 237] width 564 height 273
click at [117, 239] on div "Sinu Askly disain" at bounding box center [114, 237] width 98 height 11
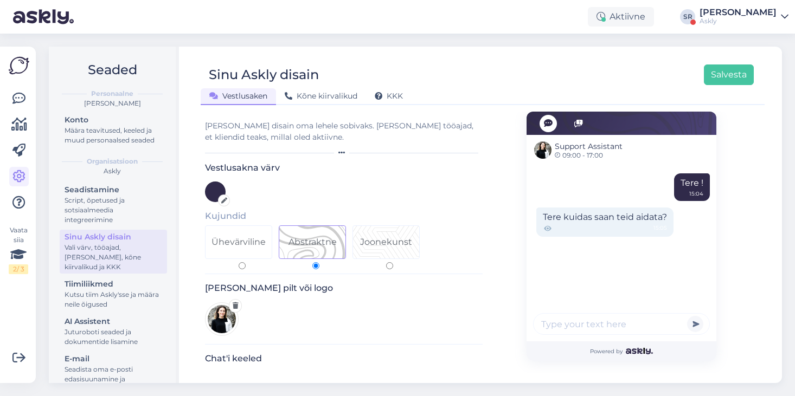
click at [216, 188] on div at bounding box center [215, 192] width 21 height 21
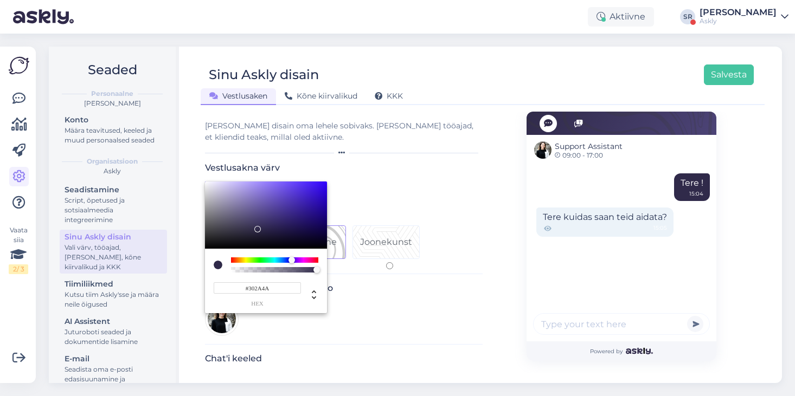
type input "#350AF1"
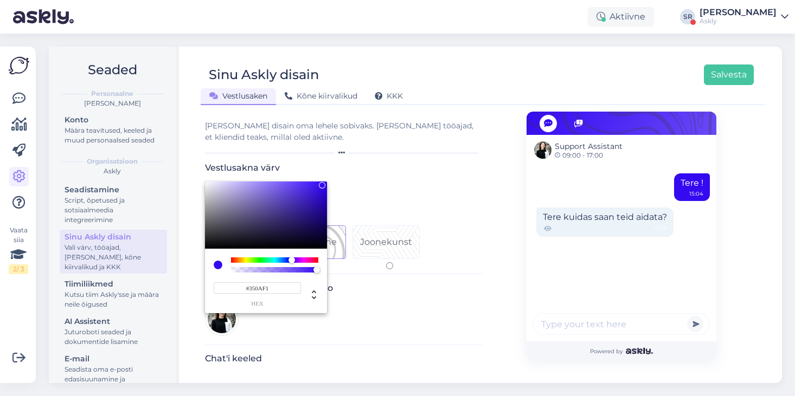
click at [322, 185] on div at bounding box center [266, 215] width 122 height 67
click at [380, 177] on div at bounding box center [397, 198] width 795 height 396
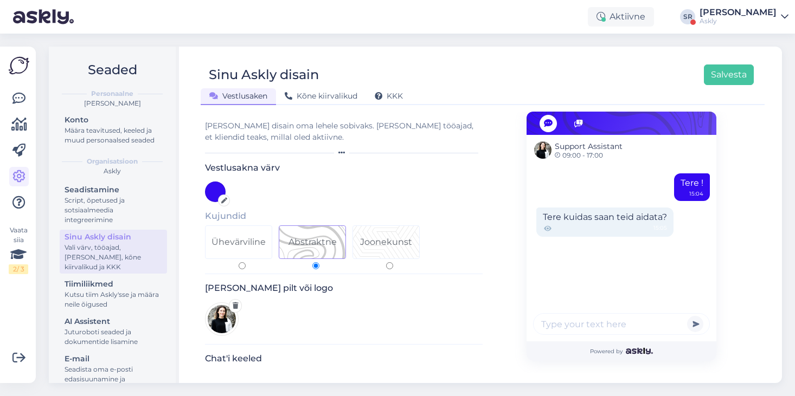
click at [377, 240] on div "Joonekunst" at bounding box center [386, 242] width 52 height 13
click at [386, 262] on input "Joonekunst" at bounding box center [389, 265] width 7 height 7
radio input "true"
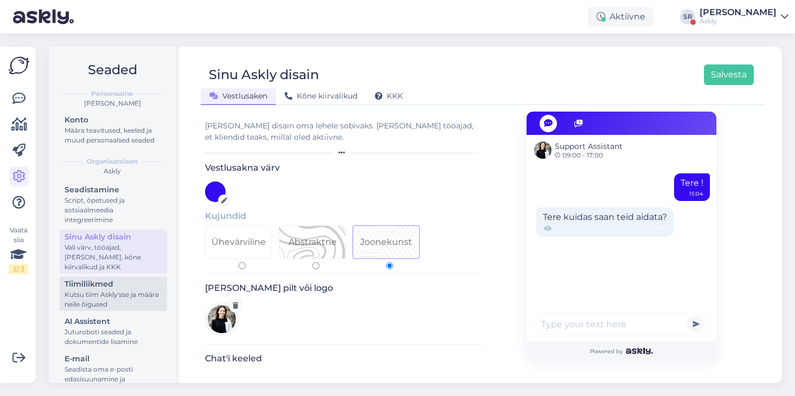
click at [132, 296] on div "Kutsu tiim Askly'sse ja määra neile õigused" at bounding box center [114, 300] width 98 height 20
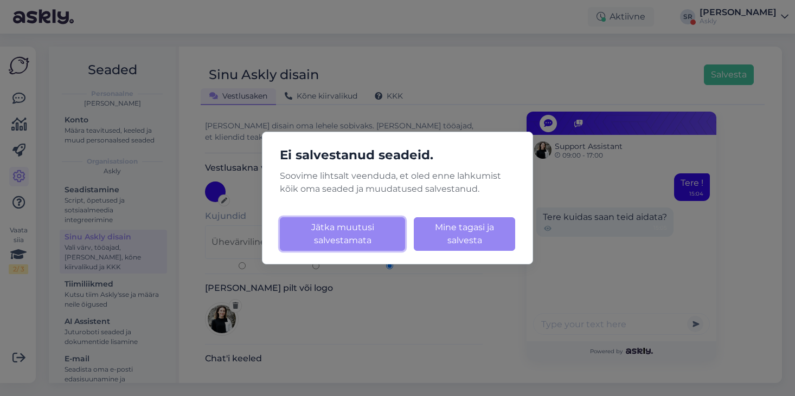
click at [349, 232] on button "Jätka muutusi salvestamata" at bounding box center [342, 234] width 125 height 34
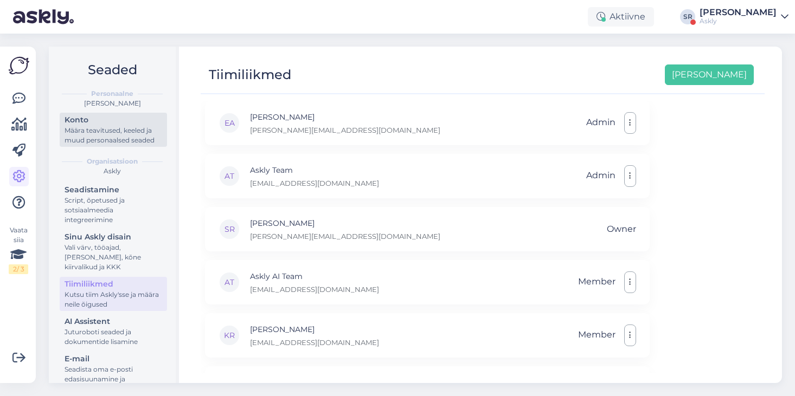
click at [117, 129] on div "Määra teavitused, keeled ja muud personaalsed seaded" at bounding box center [114, 136] width 98 height 20
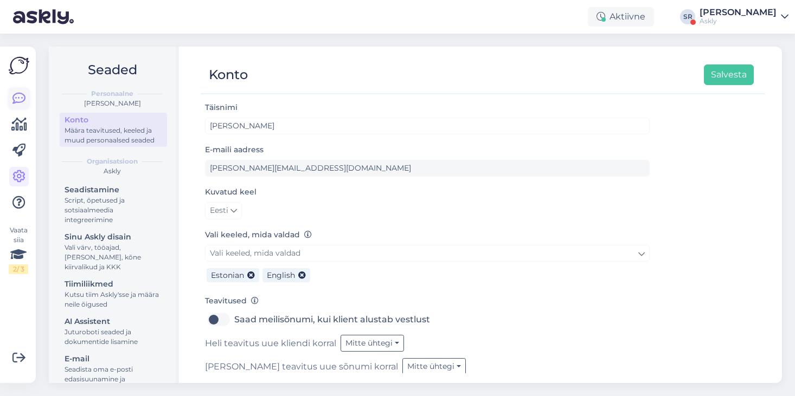
click at [16, 105] on icon at bounding box center [18, 98] width 13 height 13
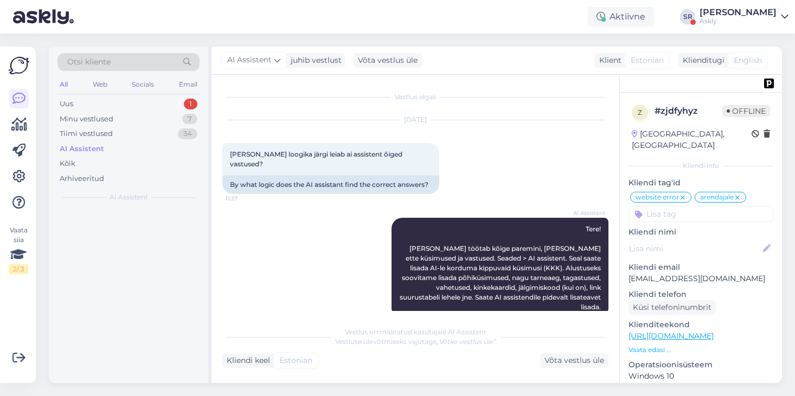
scroll to position [268, 0]
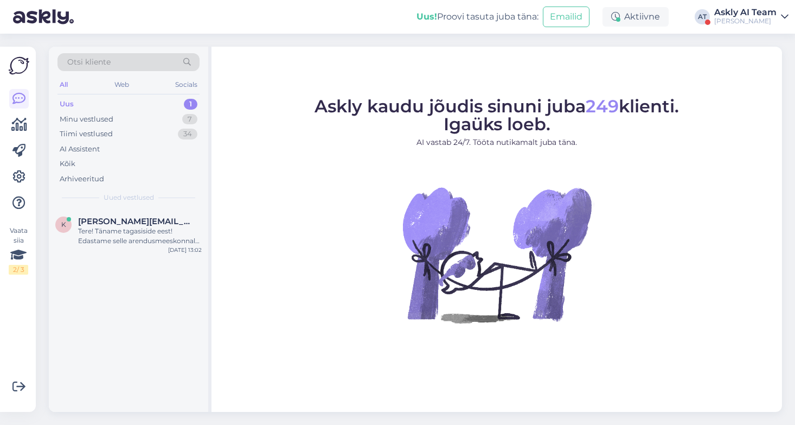
click at [760, 95] on div "Askly kaudu jõudis sinuni juba 249 klienti. Igaüks loeb. AI vastab 24/7. Tööta …" at bounding box center [496, 229] width 570 height 365
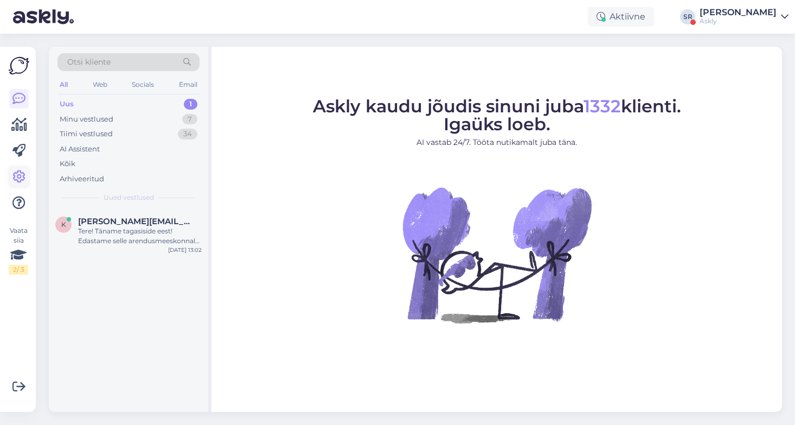
click at [19, 177] on icon at bounding box center [18, 176] width 13 height 13
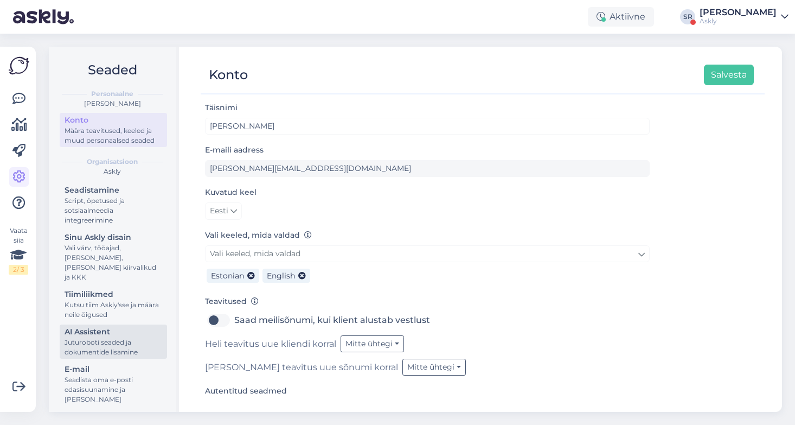
click at [95, 340] on div "Juturoboti seaded ja dokumentide lisamine" at bounding box center [114, 347] width 98 height 20
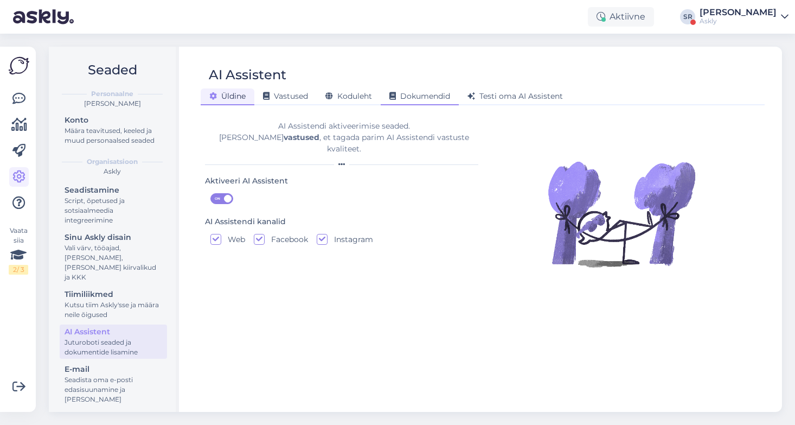
click at [421, 96] on span "Dokumendid" at bounding box center [419, 96] width 61 height 10
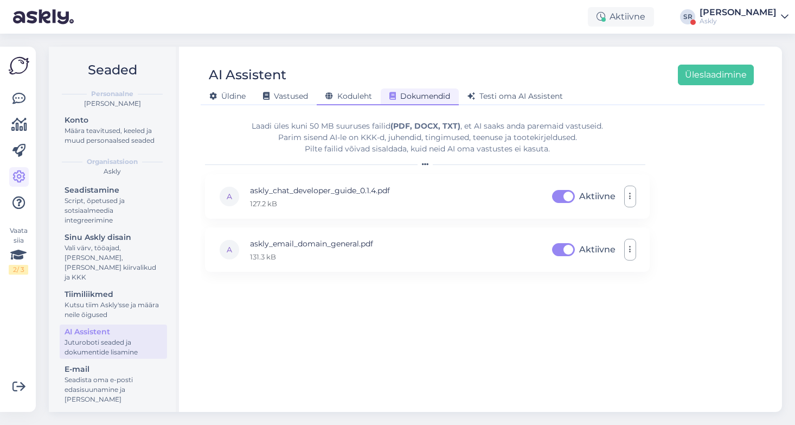
click at [355, 94] on span "Koduleht" at bounding box center [348, 96] width 47 height 10
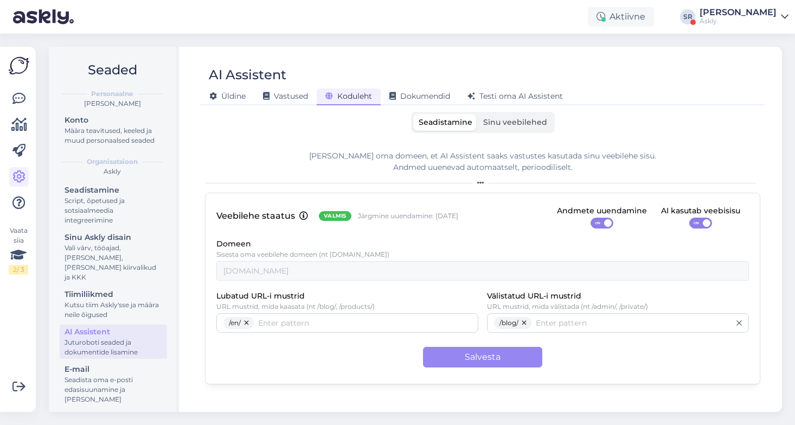
click at [522, 124] on span "Sinu veebilehed" at bounding box center [515, 122] width 64 height 10
click at [478, 114] on input "Sinu veebilehed" at bounding box center [478, 114] width 0 height 0
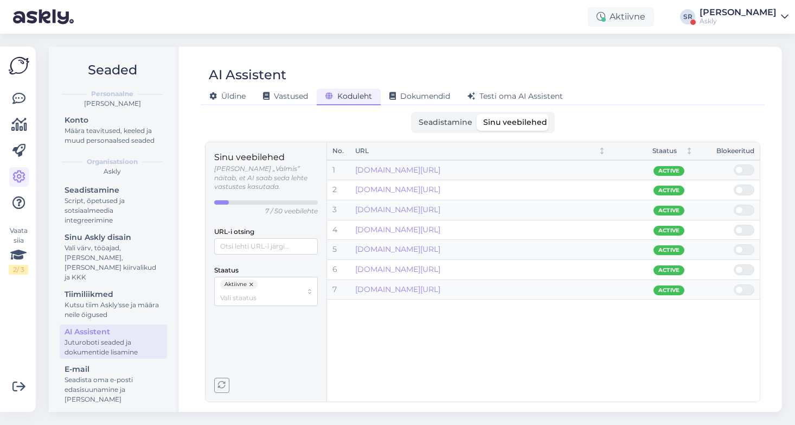
click at [721, 8] on div "Sandra Roosna" at bounding box center [737, 12] width 77 height 9
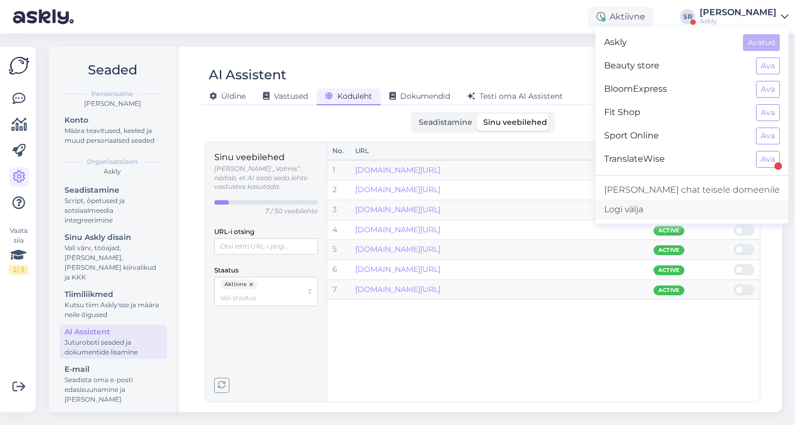
click at [677, 204] on div "Logi välja" at bounding box center [691, 210] width 193 height 20
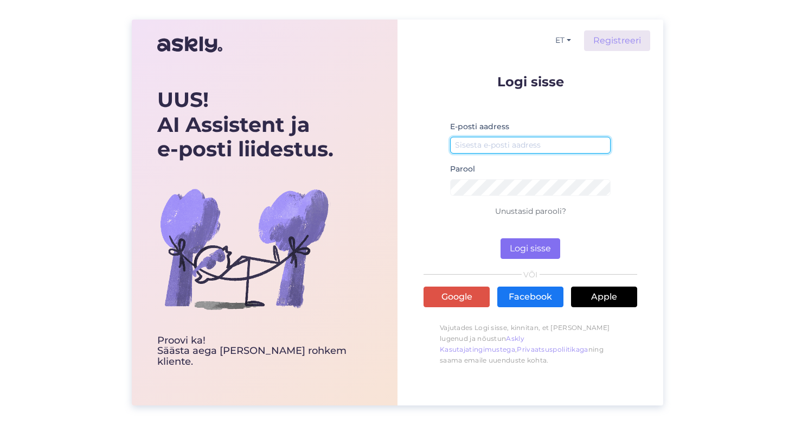
type input "[EMAIL_ADDRESS][DOMAIN_NAME]"
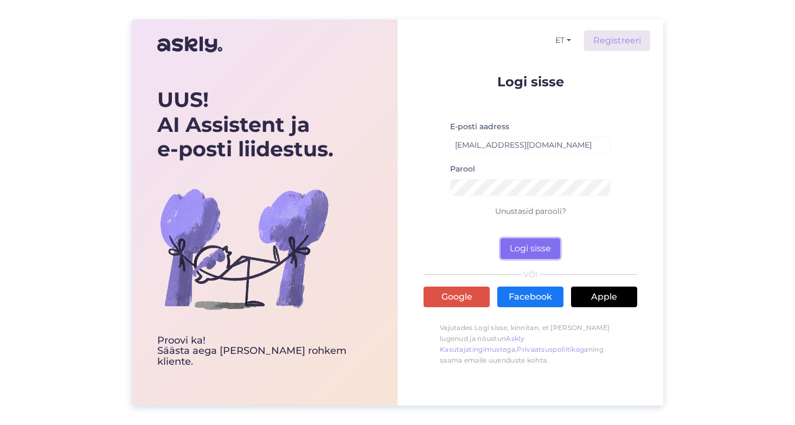
click at [528, 252] on button "Logi sisse" at bounding box center [530, 248] width 60 height 21
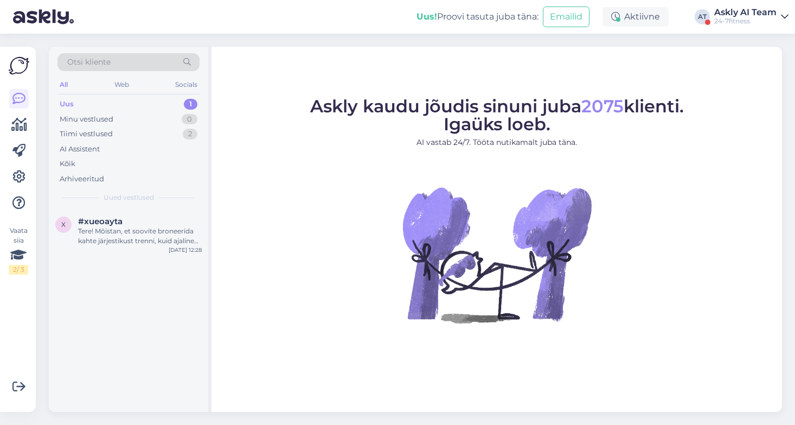
click at [729, 16] on div "Askly AI Team" at bounding box center [745, 12] width 62 height 9
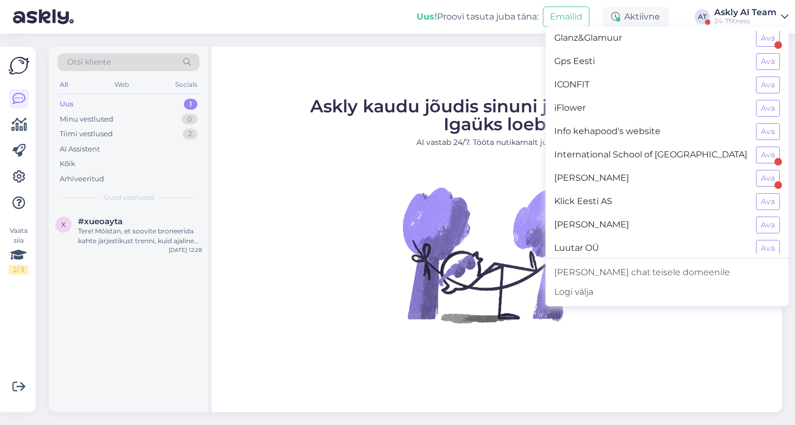
scroll to position [381, 0]
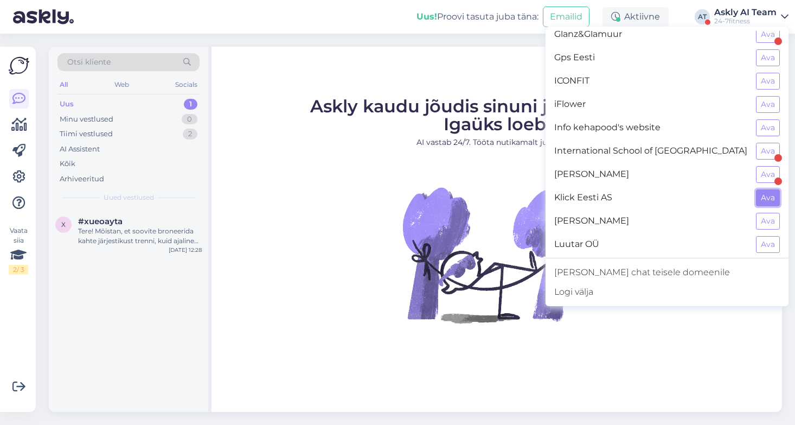
click at [768, 194] on button "Ava" at bounding box center [768, 197] width 24 height 17
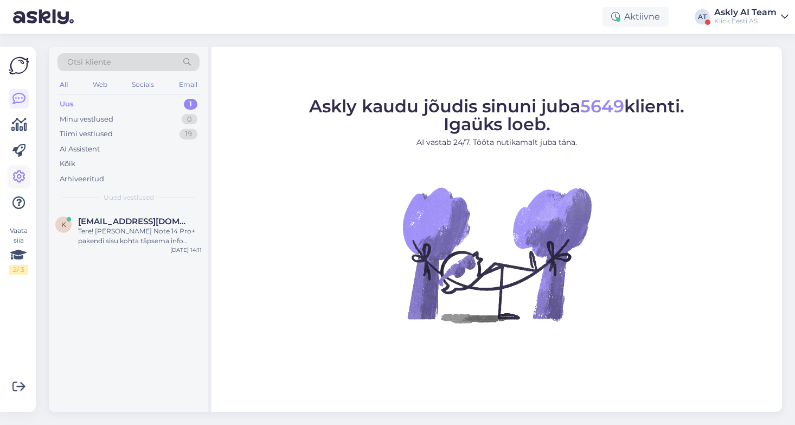
click at [24, 174] on icon at bounding box center [18, 176] width 13 height 13
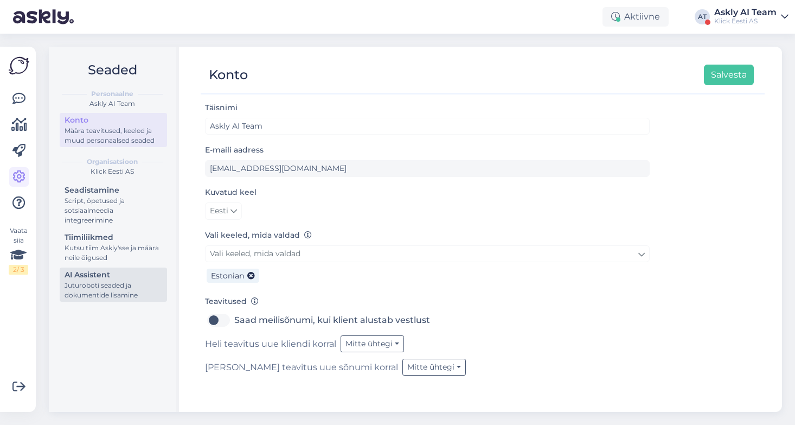
click at [127, 292] on div "Juturoboti seaded ja dokumentide lisamine" at bounding box center [114, 290] width 98 height 20
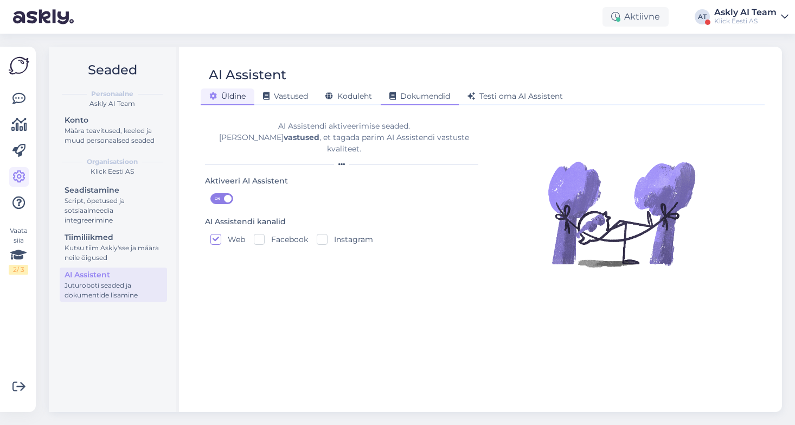
click at [425, 91] on div "Dokumendid" at bounding box center [420, 96] width 78 height 17
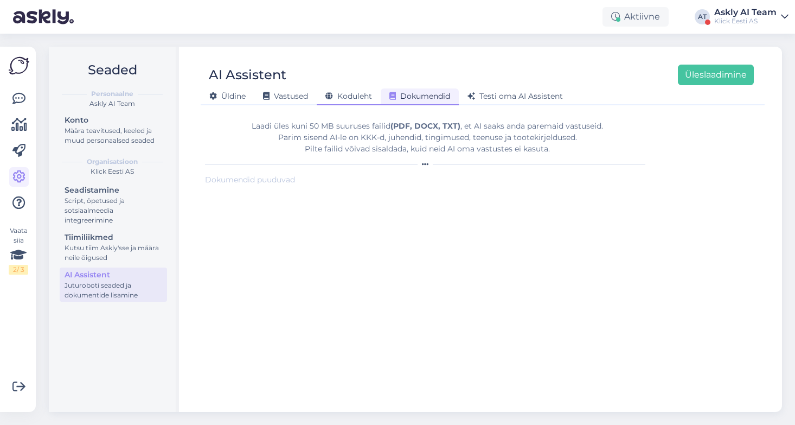
click at [344, 95] on span "Koduleht" at bounding box center [348, 96] width 47 height 10
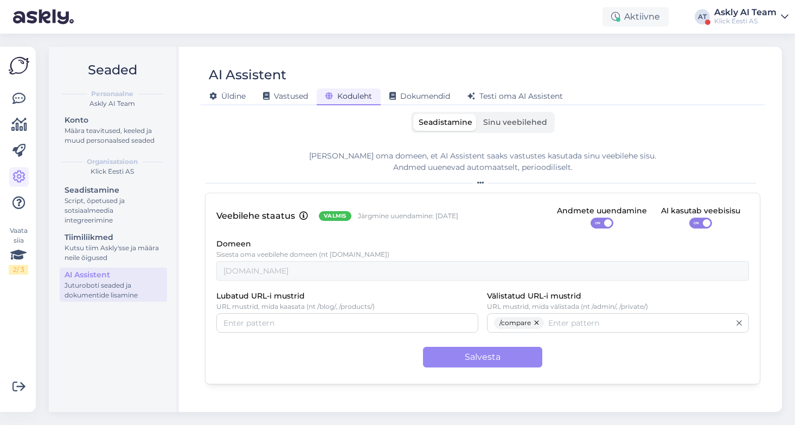
click at [512, 125] on span "Sinu veebilehed" at bounding box center [515, 122] width 64 height 10
click at [478, 114] on input "Sinu veebilehed" at bounding box center [478, 114] width 0 height 0
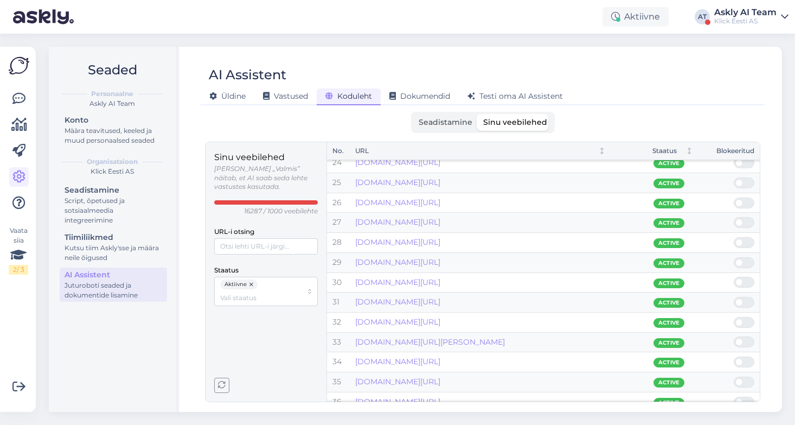
scroll to position [472, 0]
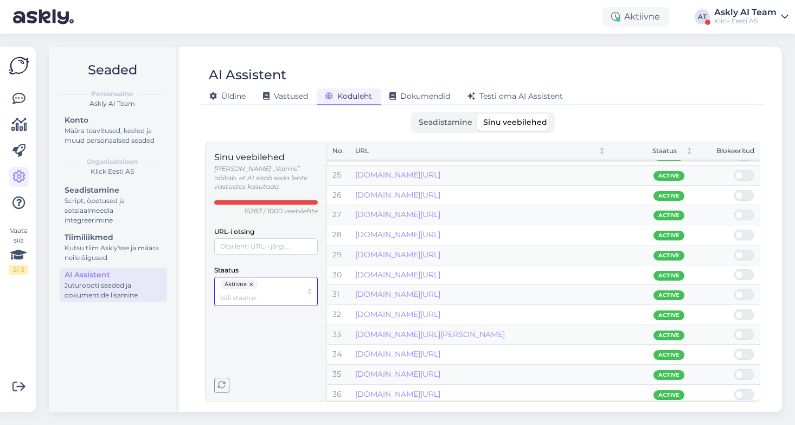
click at [279, 292] on input "Staatus" at bounding box center [261, 297] width 82 height 10
click at [254, 326] on span "Mitteaktiivne" at bounding box center [242, 325] width 42 height 10
click at [251, 279] on button "button" at bounding box center [252, 284] width 11 height 10
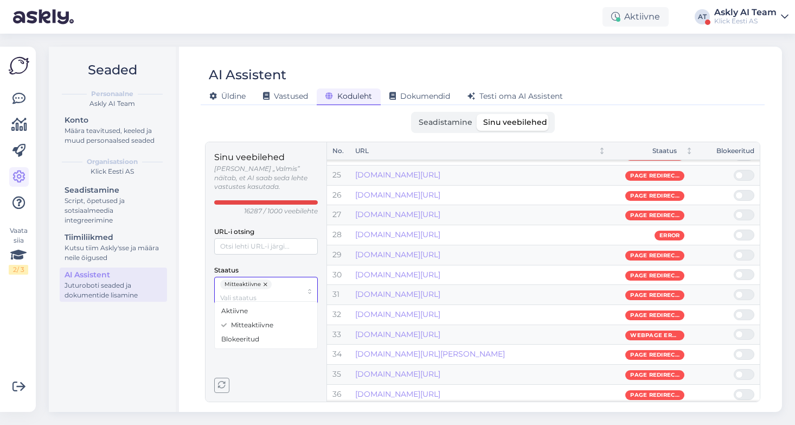
click at [266, 279] on button "button" at bounding box center [266, 284] width 11 height 10
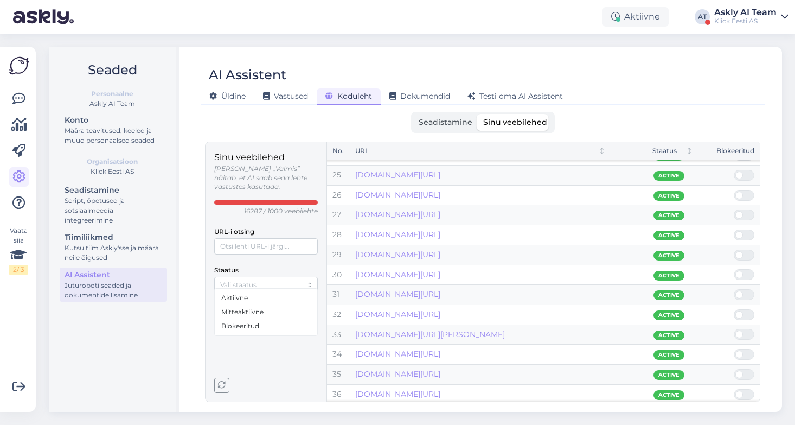
click at [433, 118] on label "Seadistamine" at bounding box center [445, 122] width 65 height 17
click at [413, 114] on input "Seadistamine" at bounding box center [413, 114] width 0 height 0
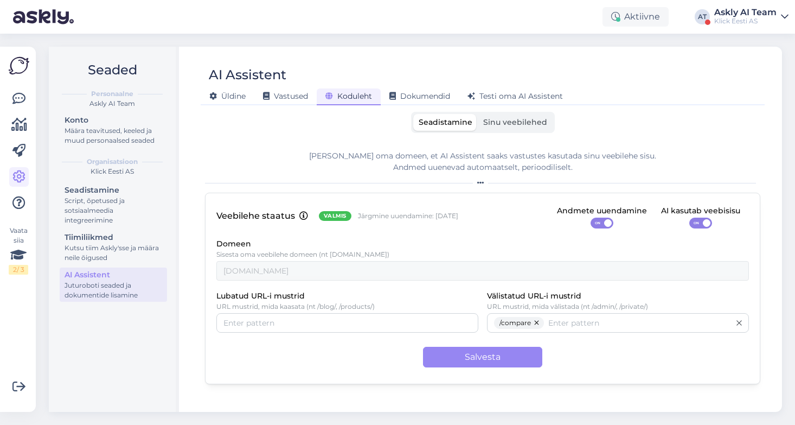
click at [500, 117] on label "Sinu veebilehed" at bounding box center [515, 122] width 75 height 17
click at [478, 114] on input "Sinu veebilehed" at bounding box center [478, 114] width 0 height 0
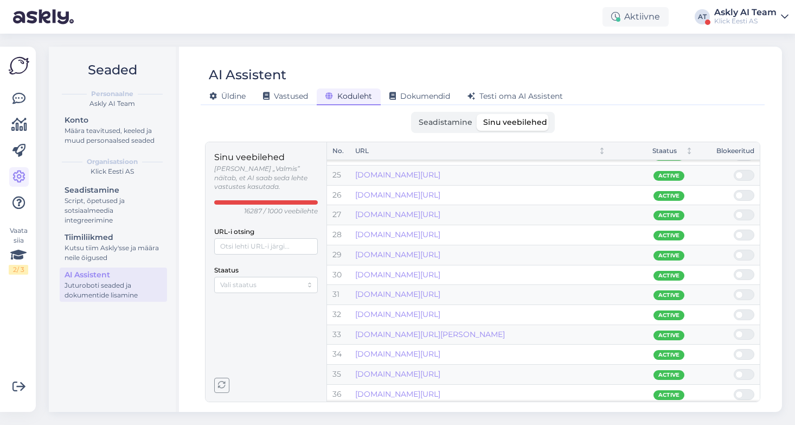
click at [429, 124] on span "Seadistamine" at bounding box center [446, 122] width 54 height 10
click at [413, 114] on input "Seadistamine" at bounding box center [413, 114] width 0 height 0
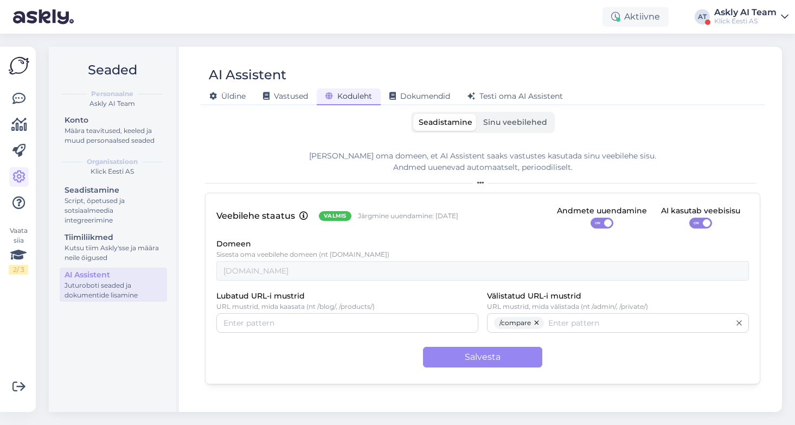
click at [531, 120] on span "Sinu veebilehed" at bounding box center [515, 122] width 64 height 10
click at [478, 114] on input "Sinu veebilehed" at bounding box center [478, 114] width 0 height 0
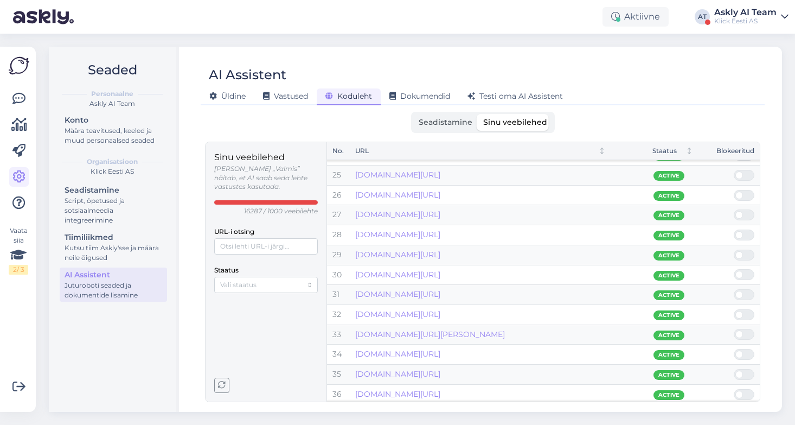
click at [442, 125] on span "Seadistamine" at bounding box center [446, 122] width 54 height 10
click at [413, 114] on input "Seadistamine" at bounding box center [413, 114] width 0 height 0
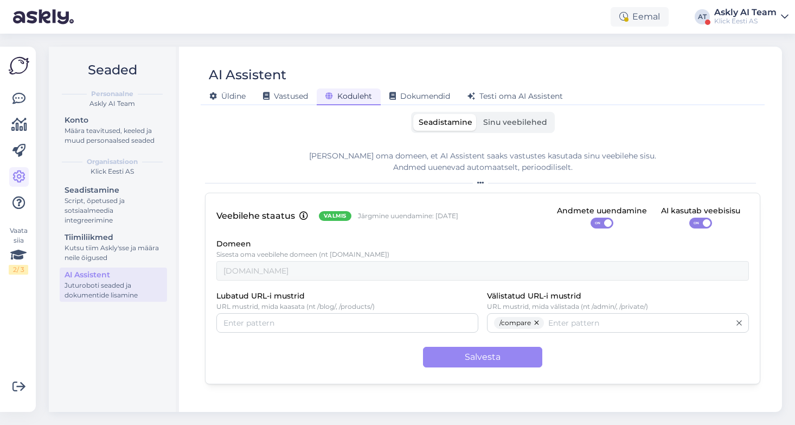
click at [514, 117] on span "Sinu veebilehed" at bounding box center [515, 122] width 64 height 10
click at [478, 114] on input "Sinu veebilehed" at bounding box center [478, 114] width 0 height 0
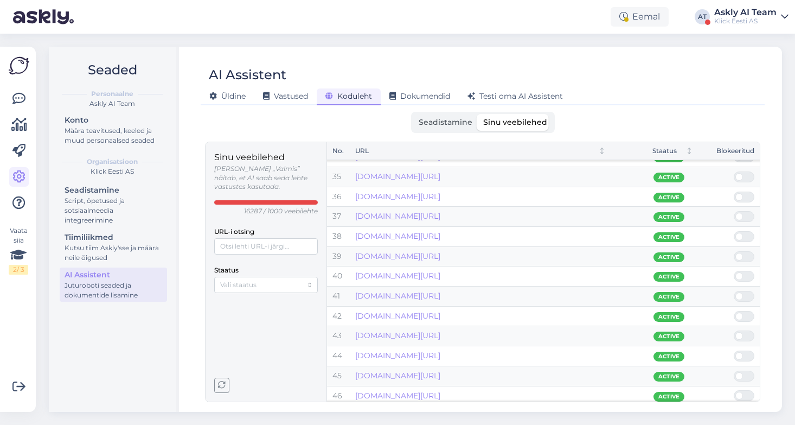
scroll to position [671, 0]
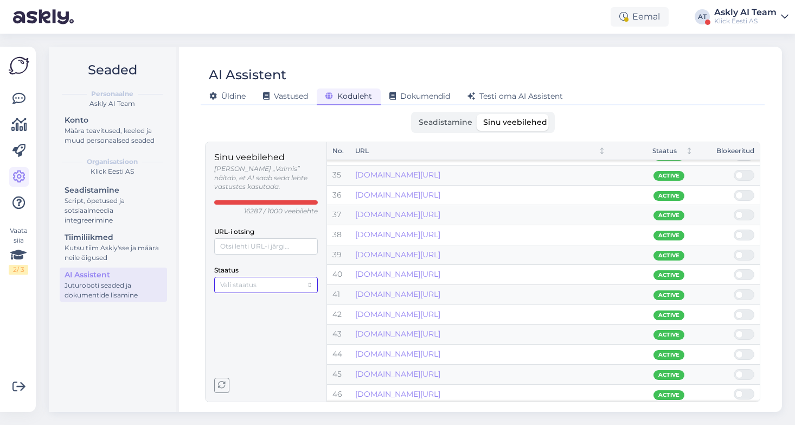
click at [257, 279] on input "Staatus" at bounding box center [261, 284] width 82 height 10
click at [675, 97] on div "[PERSON_NAME] Vastused Koduleht Dokumendid [PERSON_NAME] oma AI Assistent" at bounding box center [477, 94] width 553 height 19
click at [444, 121] on span "Seadistamine" at bounding box center [446, 122] width 54 height 10
click at [413, 114] on input "Seadistamine" at bounding box center [413, 114] width 0 height 0
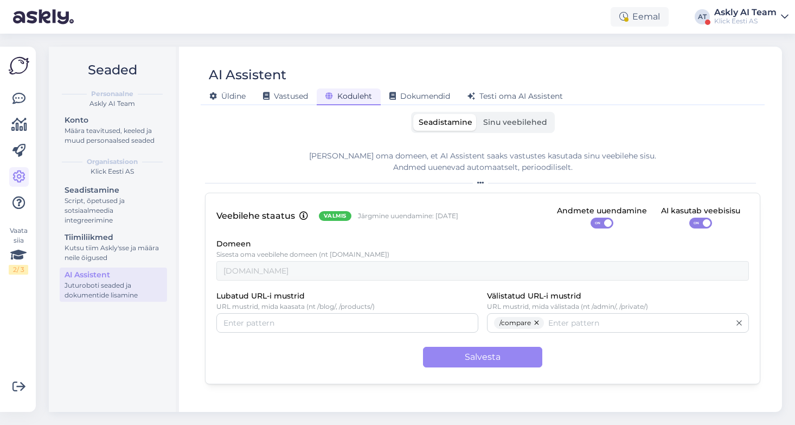
click at [526, 129] on label "Sinu veebilehed" at bounding box center [515, 122] width 75 height 17
click at [478, 114] on input "Sinu veebilehed" at bounding box center [478, 114] width 0 height 0
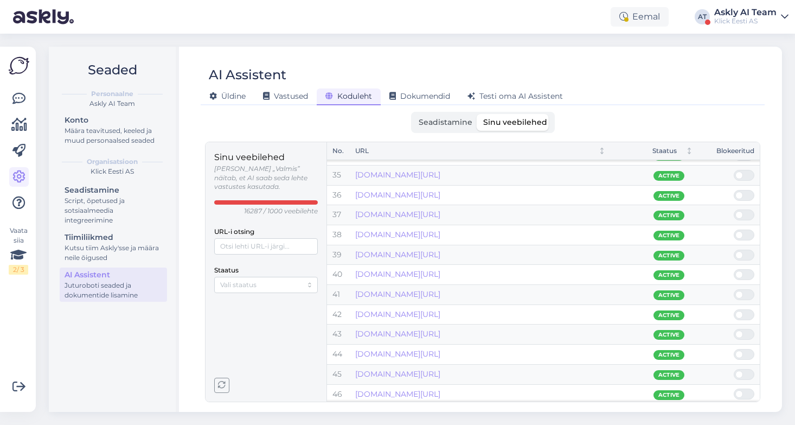
scroll to position [754, 0]
